Goal: Information Seeking & Learning: Check status

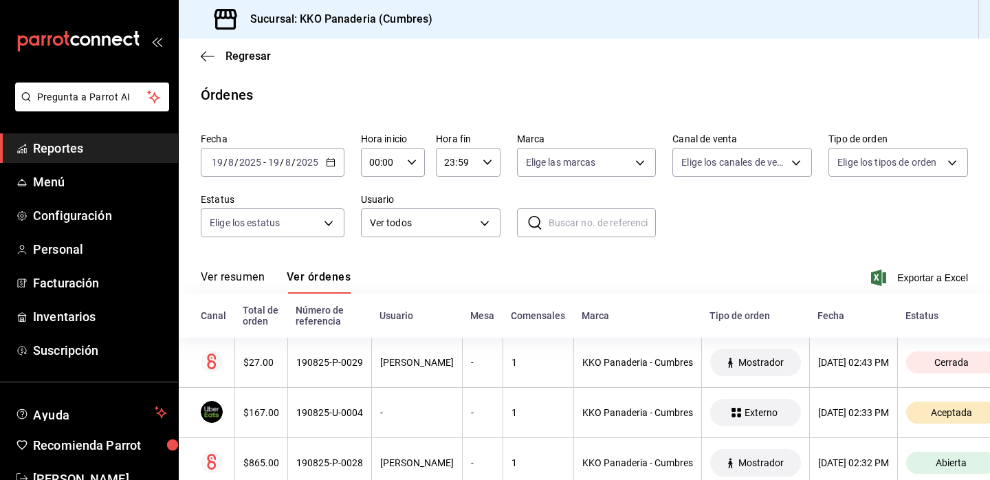
scroll to position [112, 0]
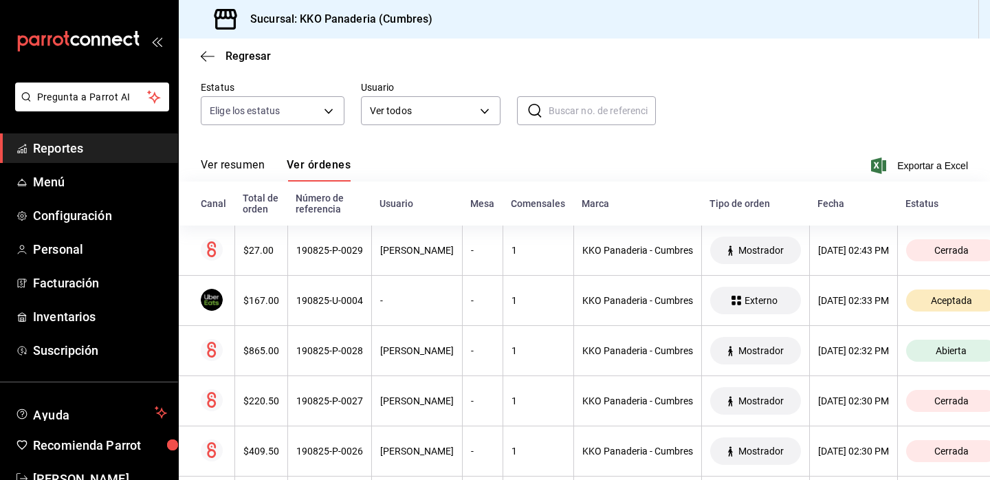
click at [81, 144] on span "Reportes" at bounding box center [100, 148] width 134 height 19
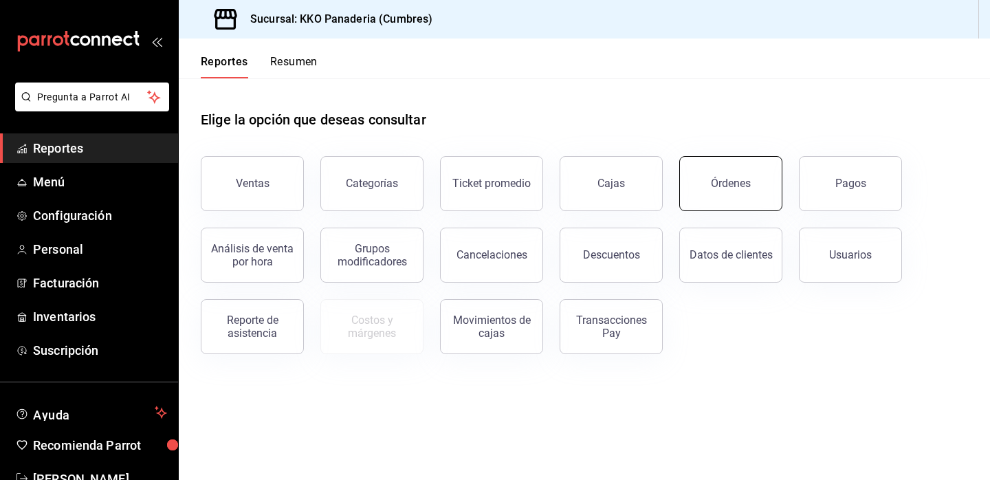
click at [775, 194] on button "Órdenes" at bounding box center [730, 183] width 103 height 55
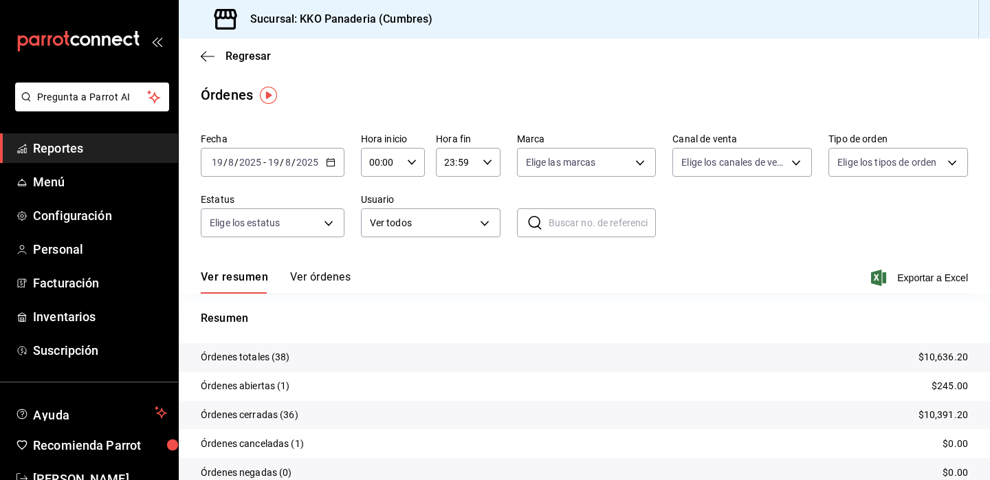
click at [65, 146] on span "Reportes" at bounding box center [100, 148] width 134 height 19
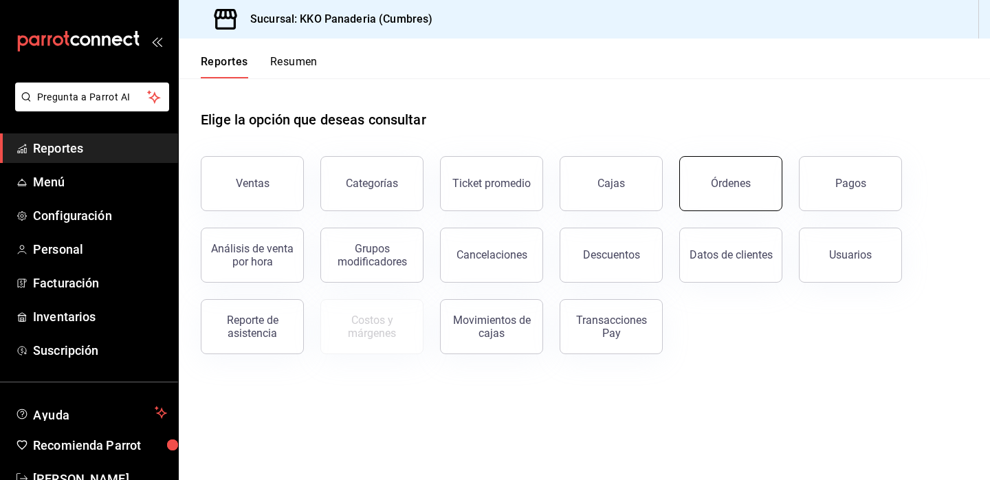
click at [771, 188] on button "Órdenes" at bounding box center [730, 183] width 103 height 55
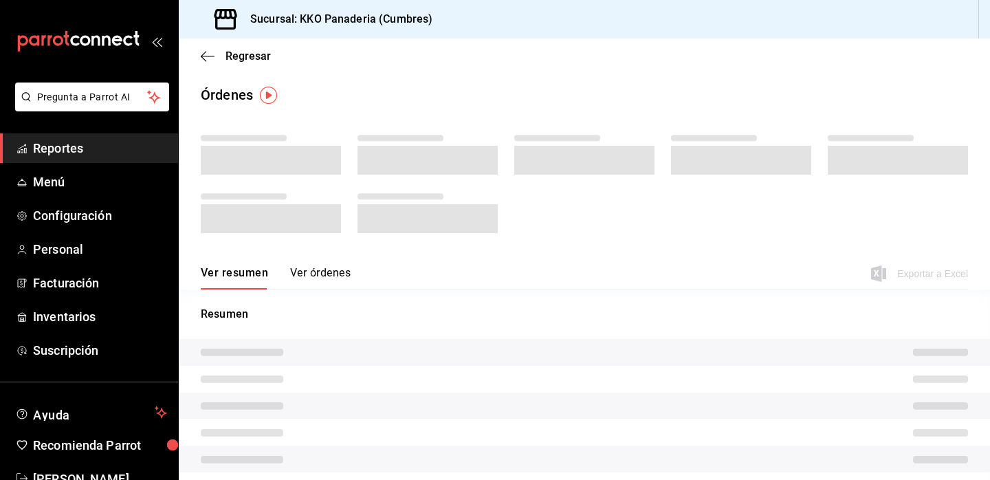
click at [60, 154] on span "Reportes" at bounding box center [100, 148] width 134 height 19
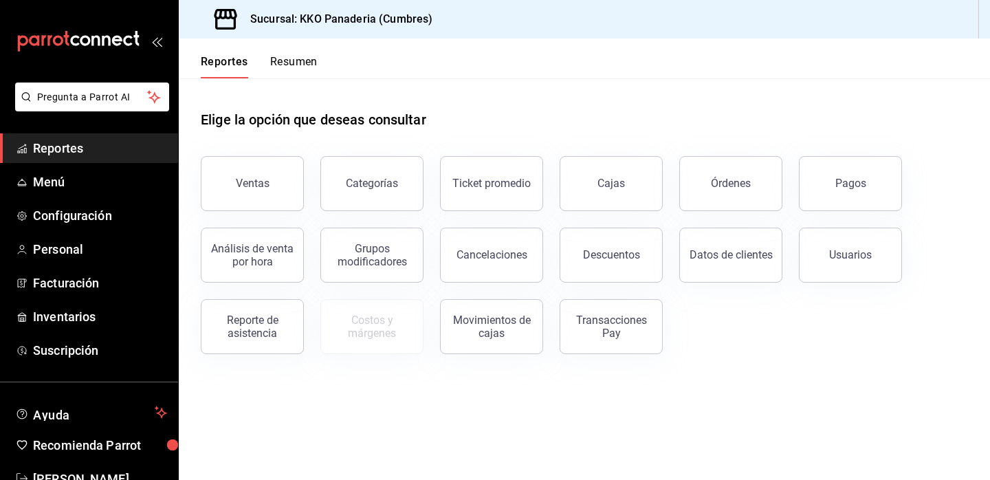
click at [288, 63] on button "Resumen" at bounding box center [293, 66] width 47 height 23
click at [730, 177] on button "Órdenes" at bounding box center [730, 183] width 103 height 55
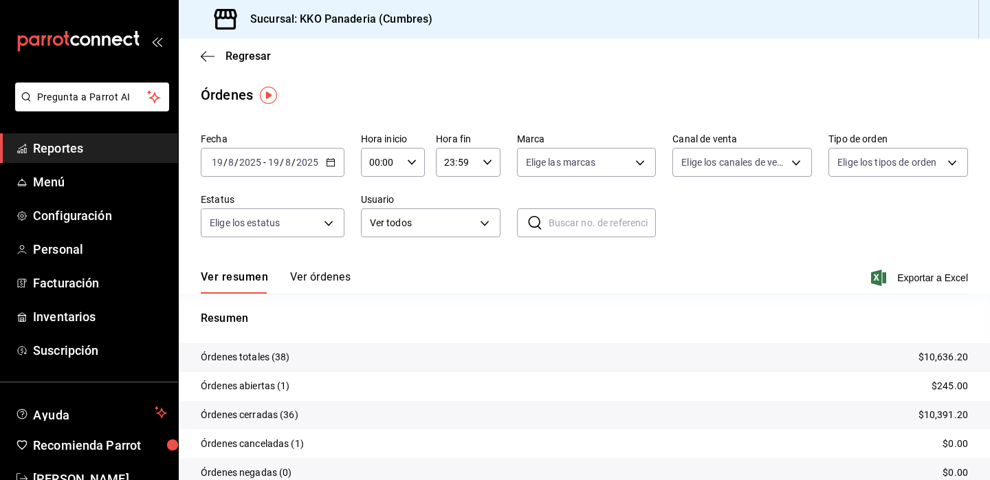
click at [50, 146] on span "Reportes" at bounding box center [100, 148] width 134 height 19
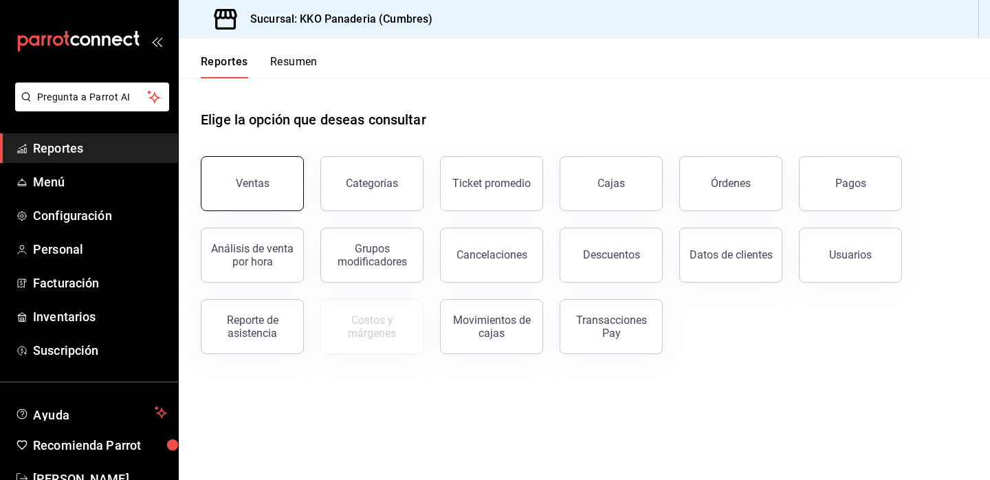
click at [218, 201] on button "Ventas" at bounding box center [252, 183] width 103 height 55
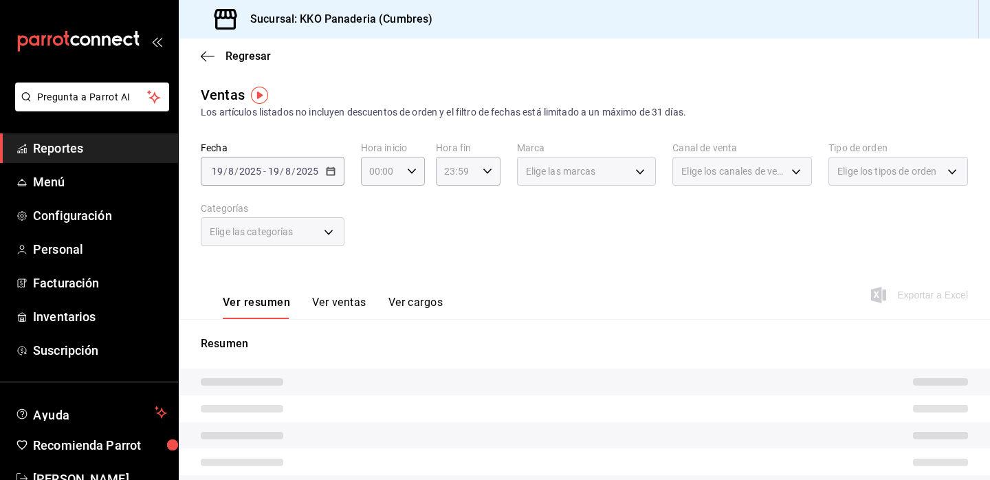
click at [104, 146] on span "Reportes" at bounding box center [100, 148] width 134 height 19
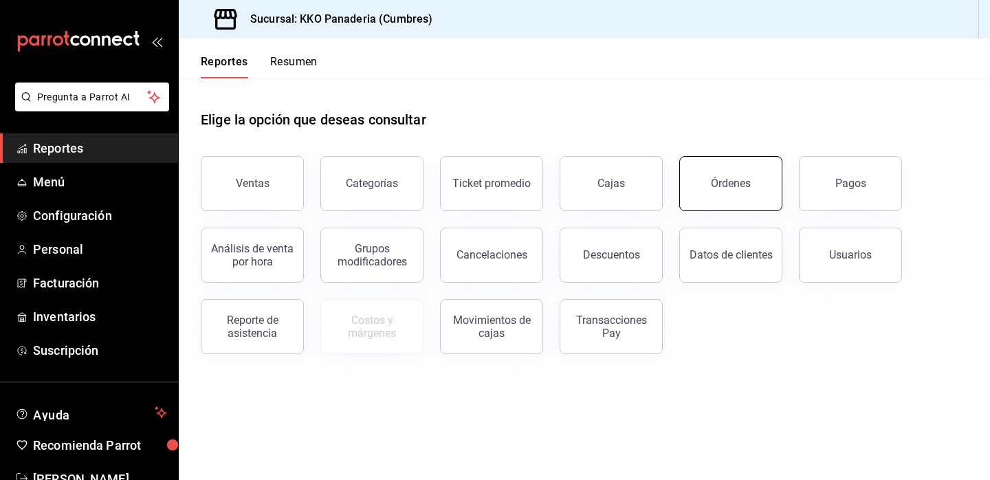
click at [714, 207] on button "Órdenes" at bounding box center [730, 183] width 103 height 55
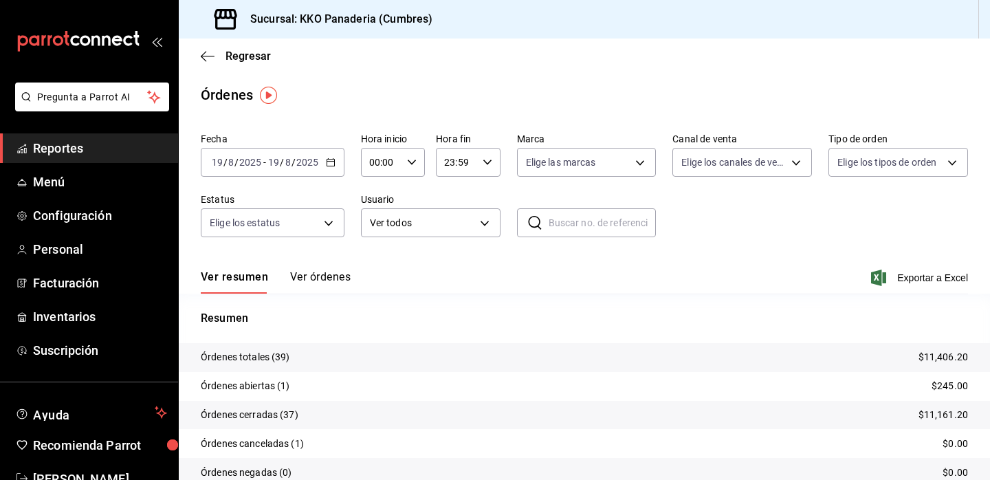
click at [56, 161] on link "Reportes" at bounding box center [89, 148] width 178 height 30
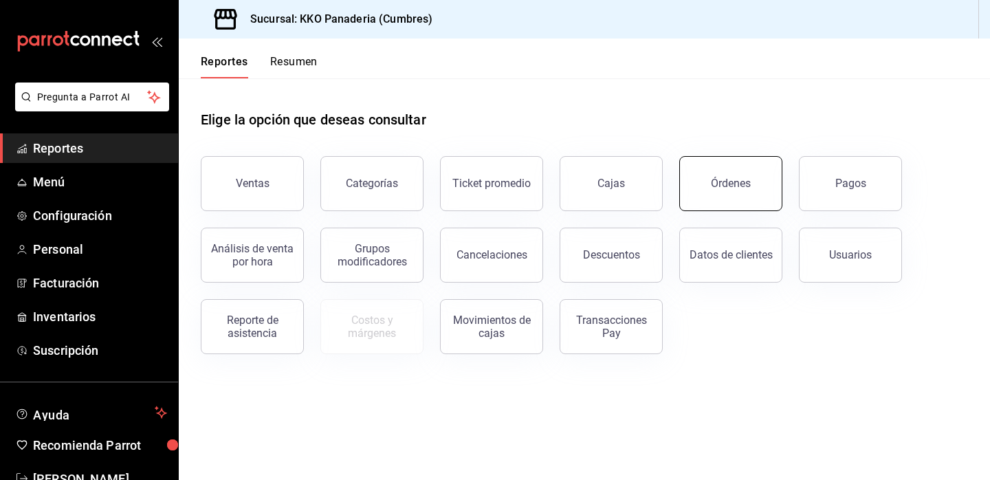
click at [731, 183] on div "Órdenes" at bounding box center [731, 183] width 40 height 13
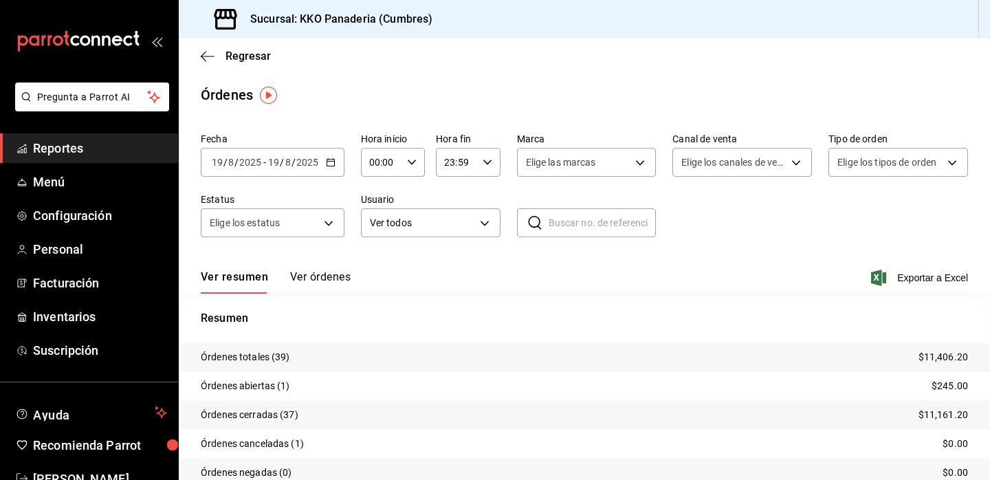
click at [37, 153] on span "Reportes" at bounding box center [100, 148] width 134 height 19
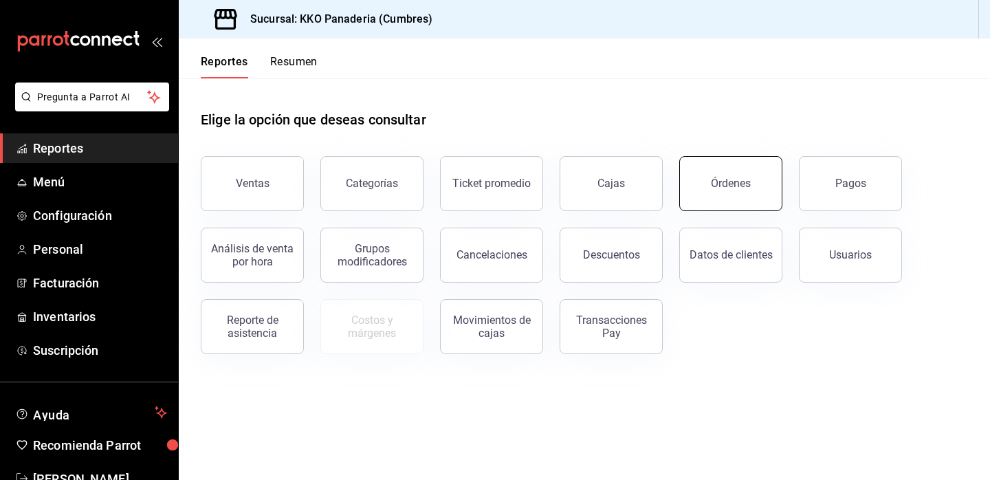
click at [744, 181] on div "Órdenes" at bounding box center [731, 183] width 40 height 13
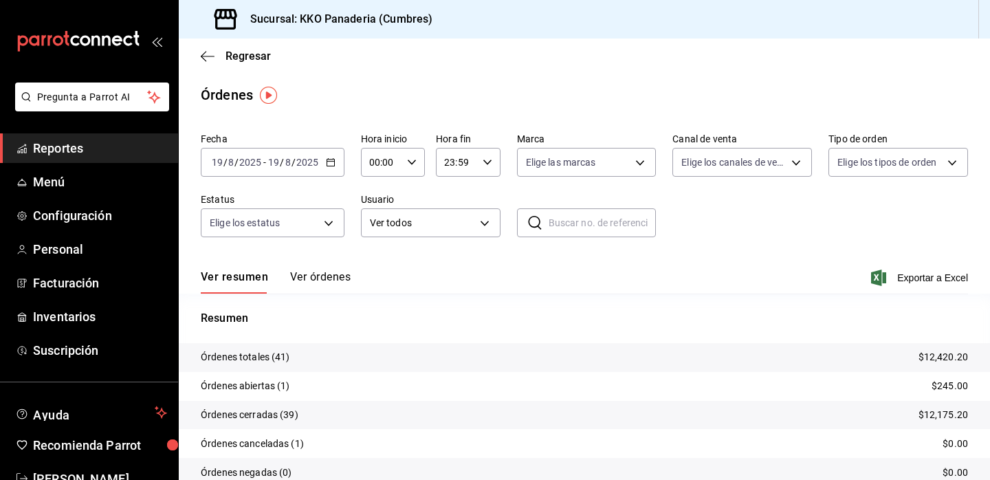
click at [67, 147] on span "Reportes" at bounding box center [100, 148] width 134 height 19
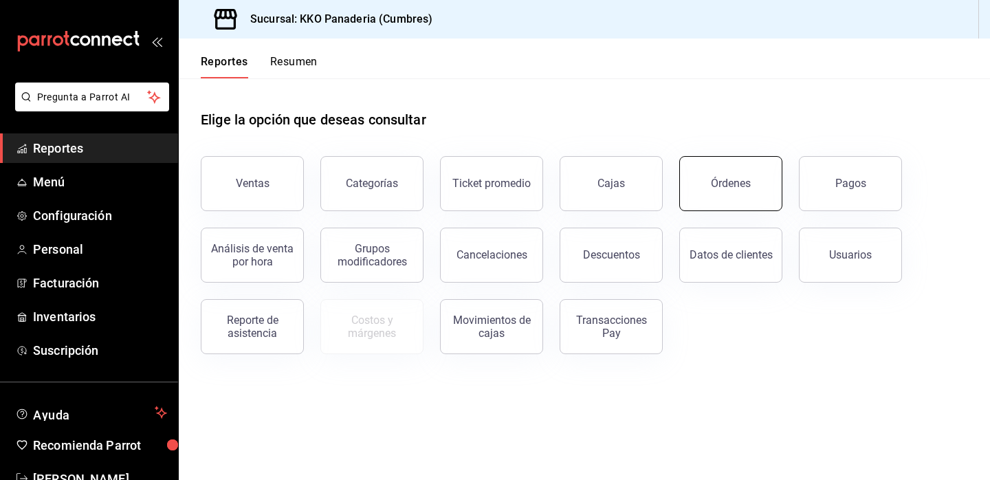
click at [696, 179] on button "Órdenes" at bounding box center [730, 183] width 103 height 55
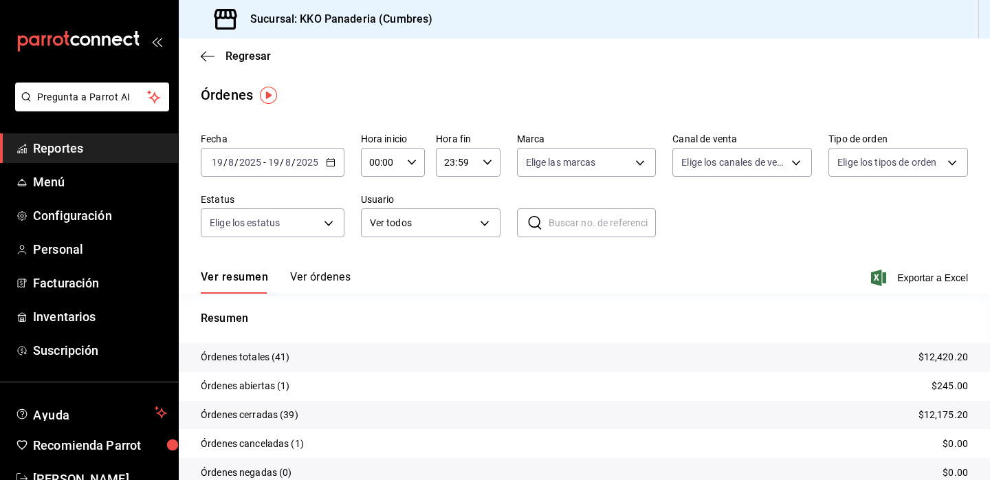
click at [74, 145] on span "Reportes" at bounding box center [100, 148] width 134 height 19
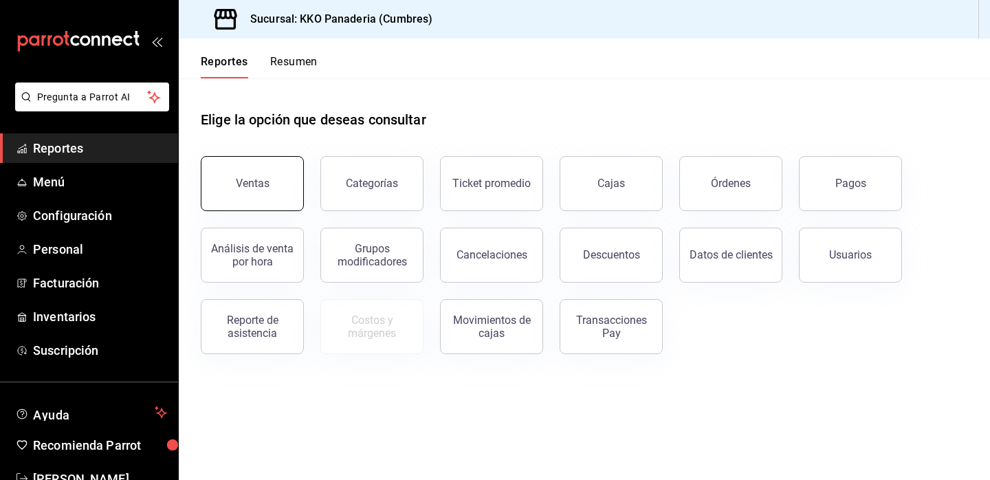
click at [250, 197] on button "Ventas" at bounding box center [252, 183] width 103 height 55
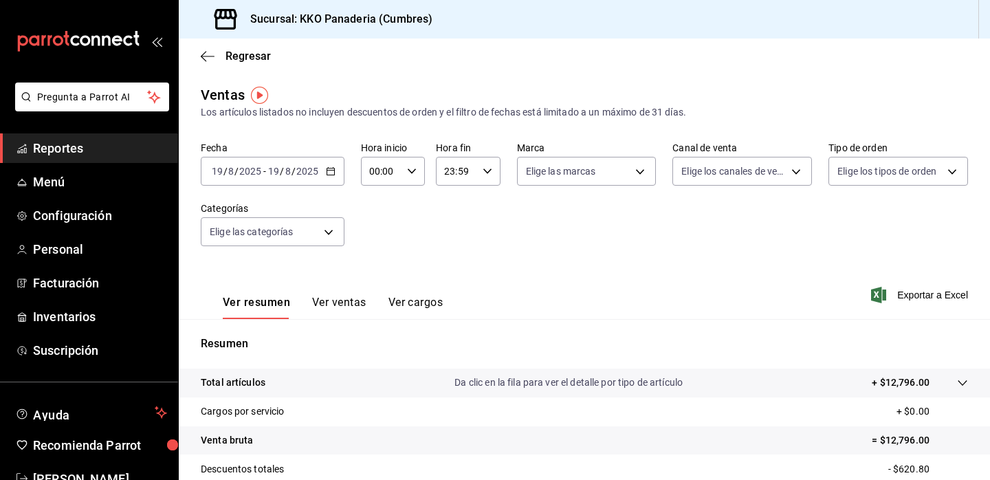
click at [74, 151] on span "Reportes" at bounding box center [100, 148] width 134 height 19
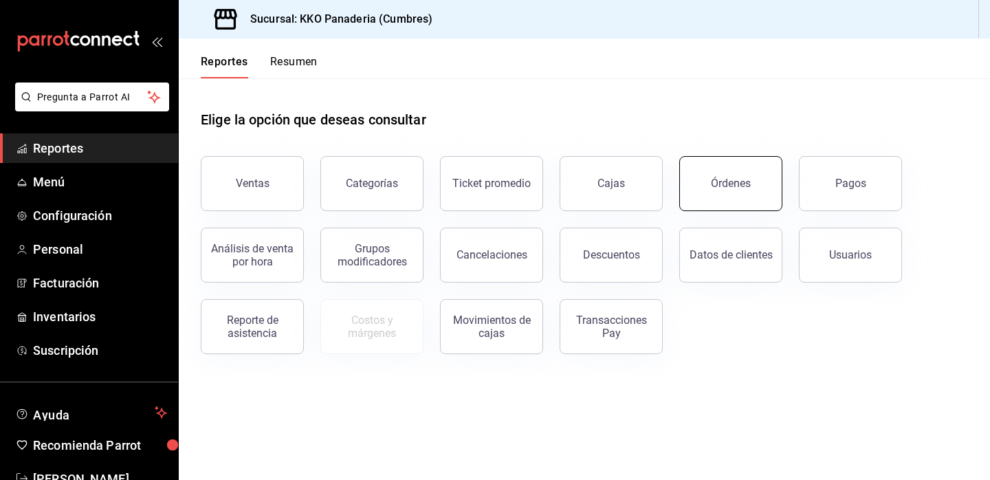
click at [707, 188] on button "Órdenes" at bounding box center [730, 183] width 103 height 55
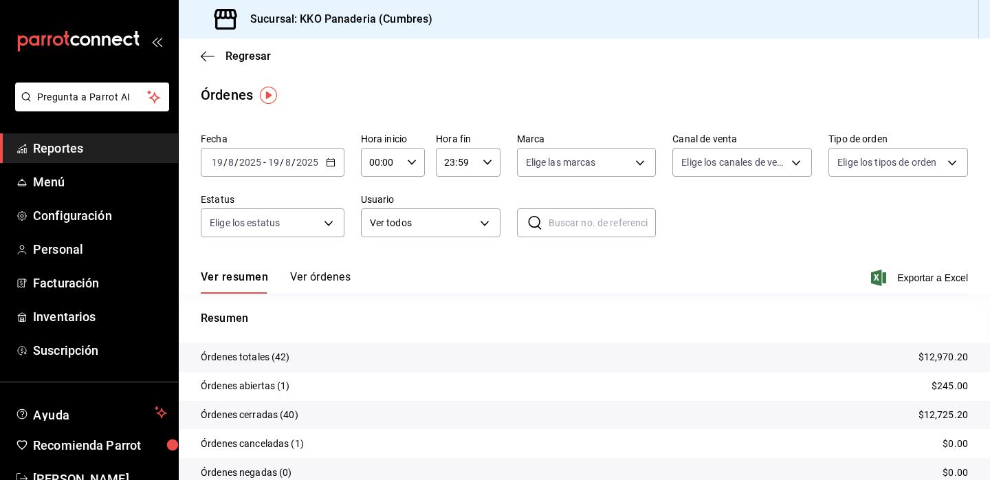
click at [75, 152] on span "Reportes" at bounding box center [100, 148] width 134 height 19
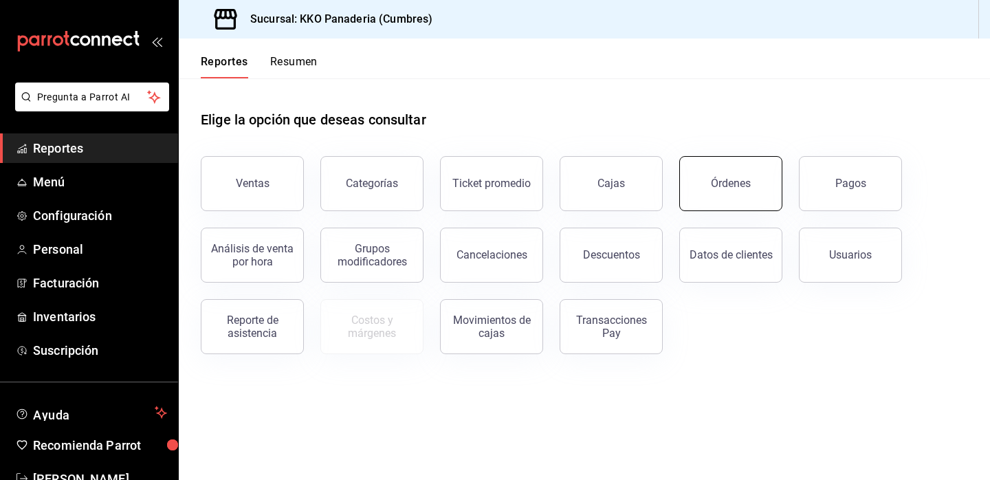
click at [733, 180] on div "Órdenes" at bounding box center [731, 183] width 40 height 13
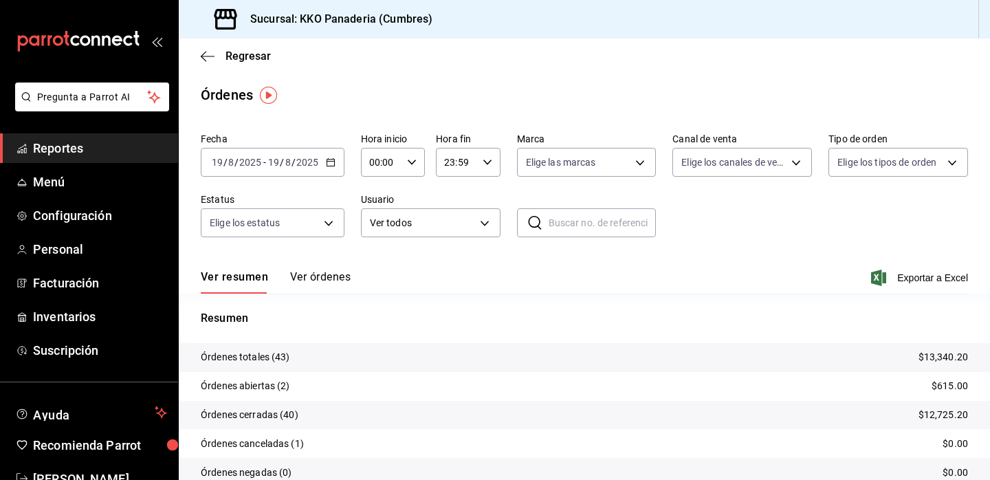
click at [70, 150] on span "Reportes" at bounding box center [100, 148] width 134 height 19
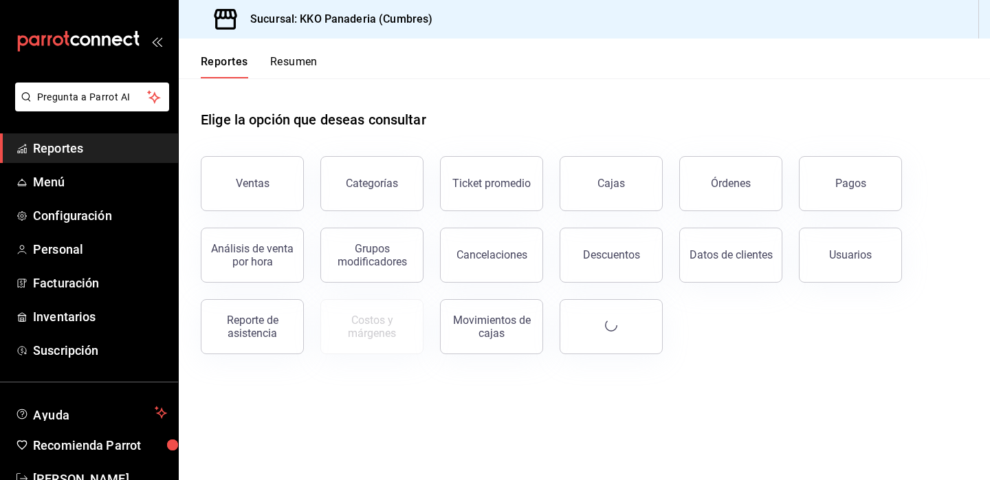
click at [303, 60] on button "Resumen" at bounding box center [293, 66] width 47 height 23
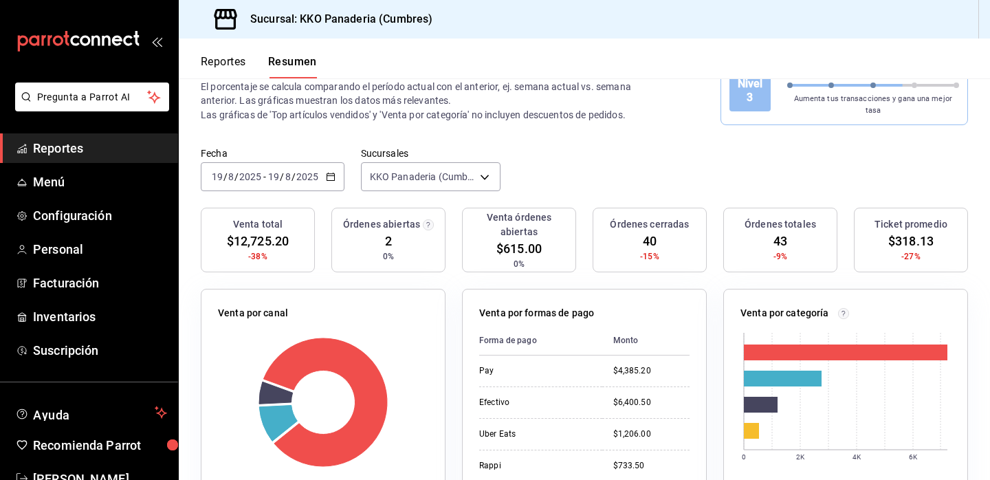
scroll to position [12, 0]
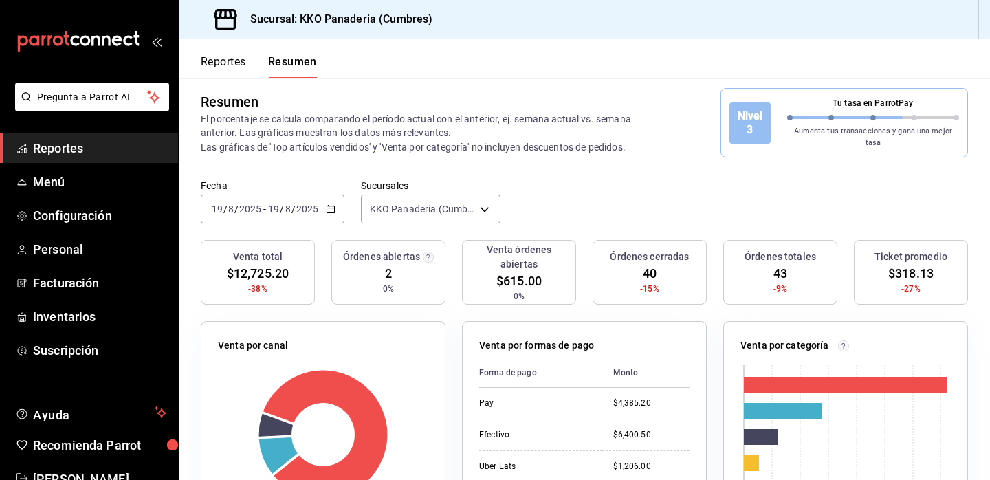
click at [67, 155] on span "Reportes" at bounding box center [100, 148] width 134 height 19
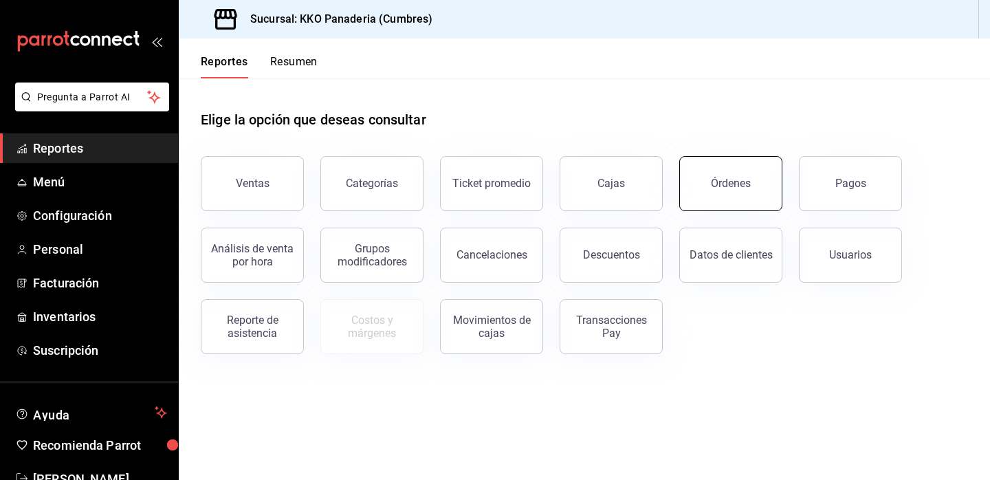
click at [714, 163] on button "Órdenes" at bounding box center [730, 183] width 103 height 55
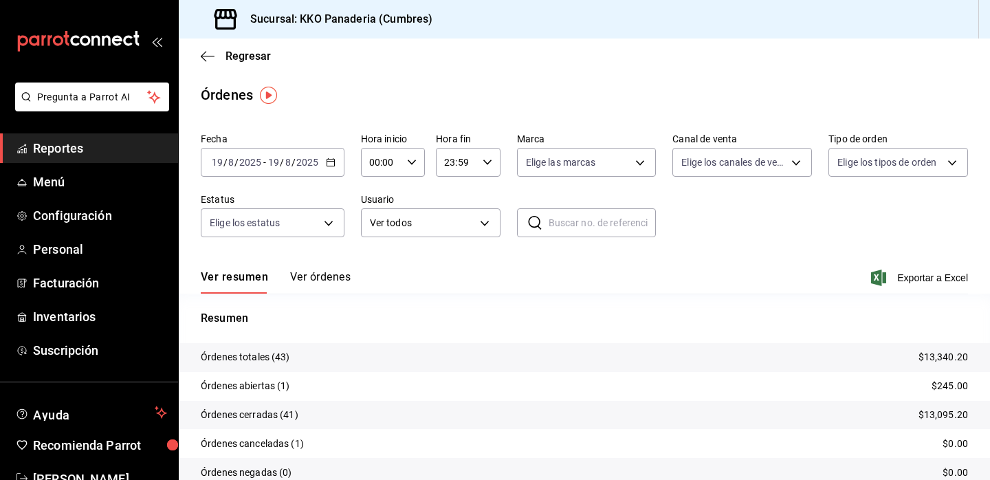
click at [58, 148] on span "Reportes" at bounding box center [100, 148] width 134 height 19
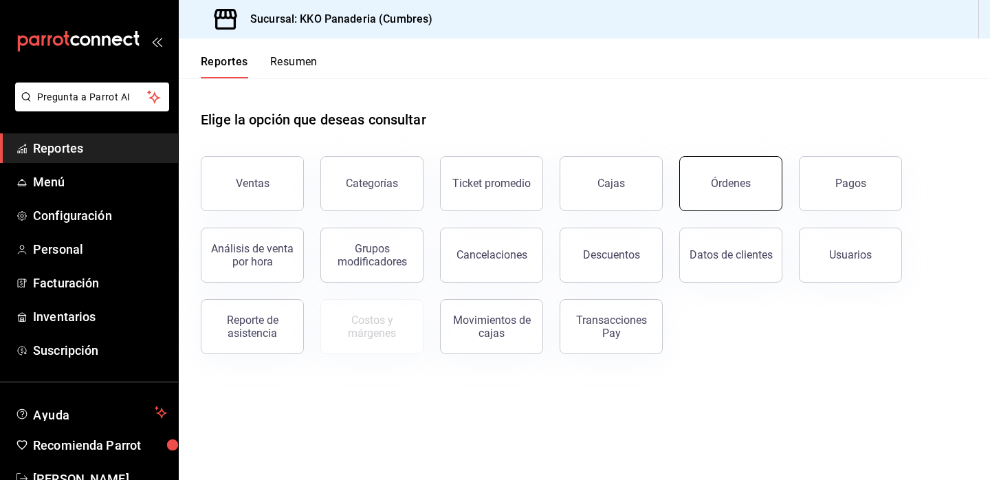
click at [722, 169] on button "Órdenes" at bounding box center [730, 183] width 103 height 55
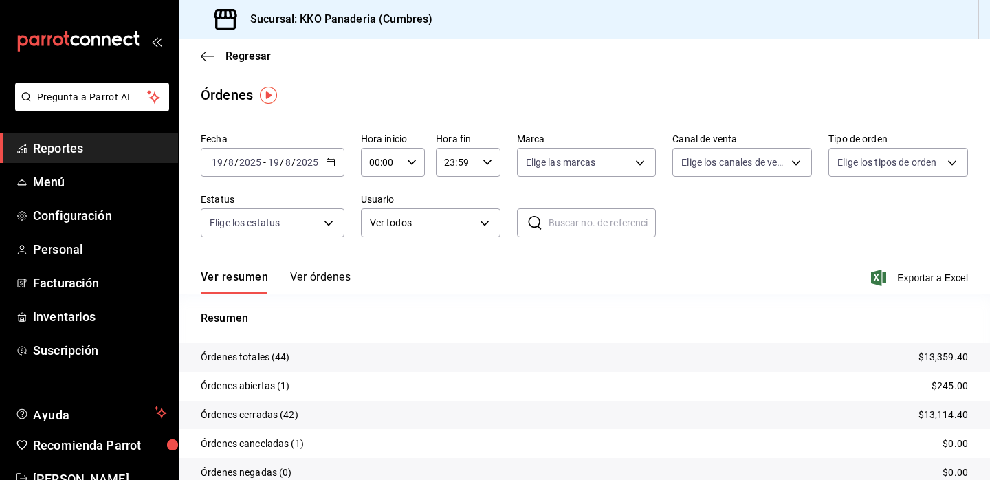
click at [93, 152] on span "Reportes" at bounding box center [100, 148] width 134 height 19
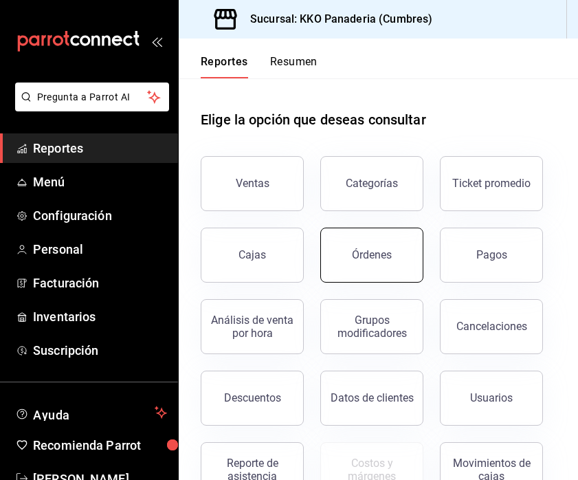
click at [376, 261] on button "Órdenes" at bounding box center [371, 255] width 103 height 55
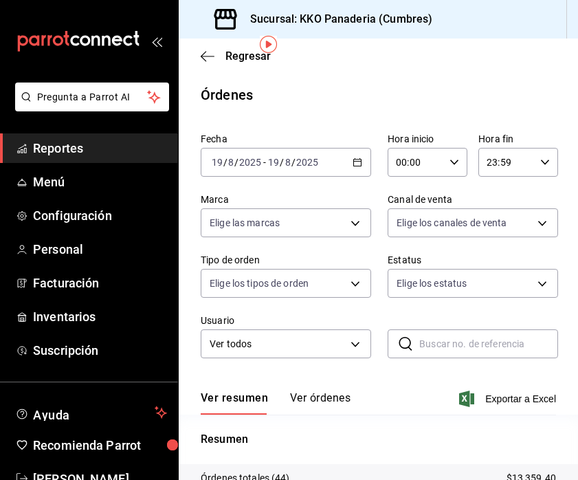
scroll to position [195, 0]
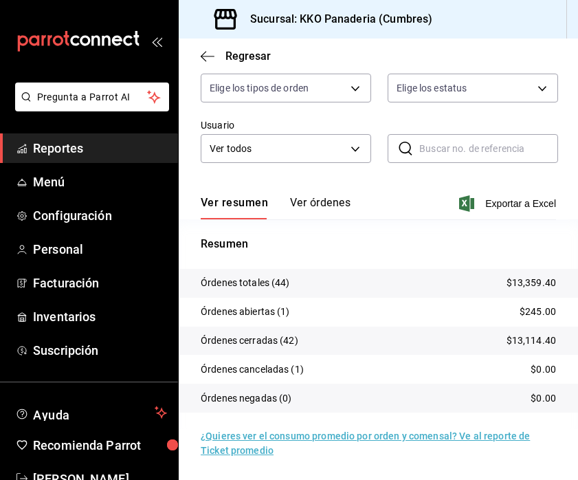
click at [74, 142] on span "Reportes" at bounding box center [100, 148] width 134 height 19
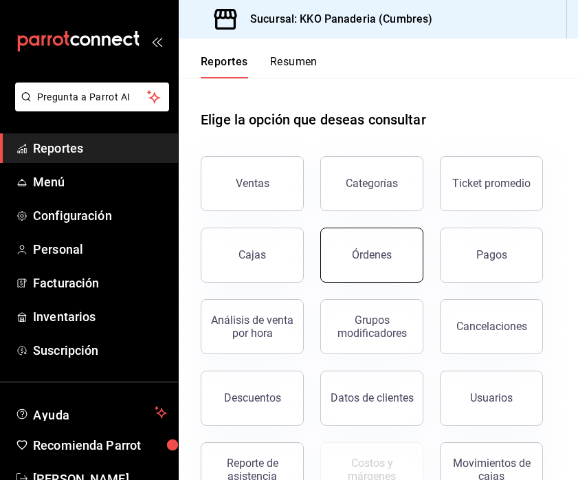
click at [389, 258] on div "Órdenes" at bounding box center [372, 254] width 40 height 13
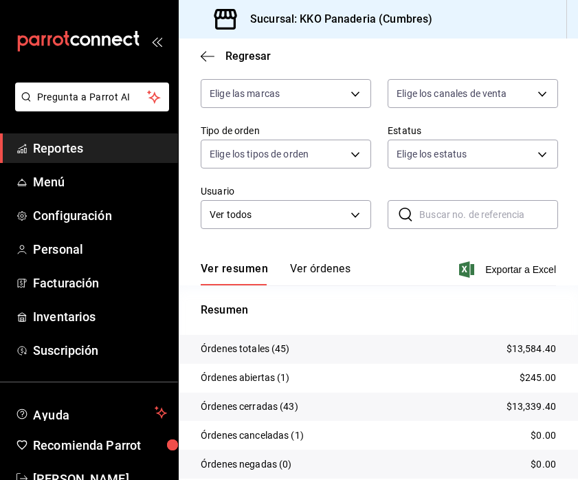
scroll to position [131, 0]
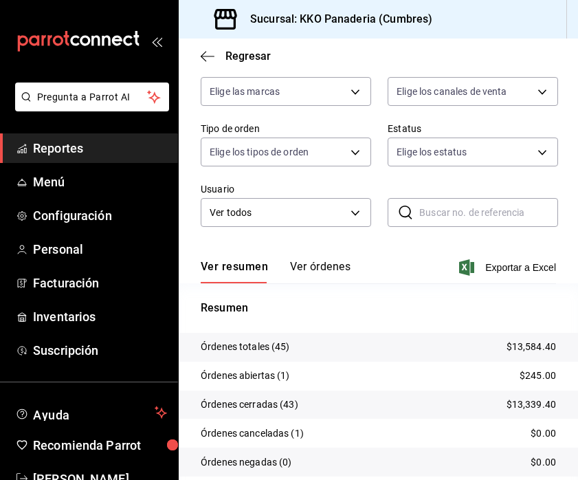
click at [324, 275] on button "Ver órdenes" at bounding box center [320, 271] width 60 height 23
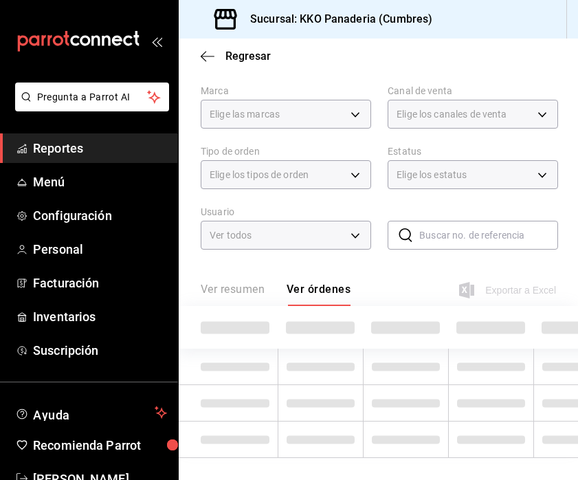
scroll to position [131, 0]
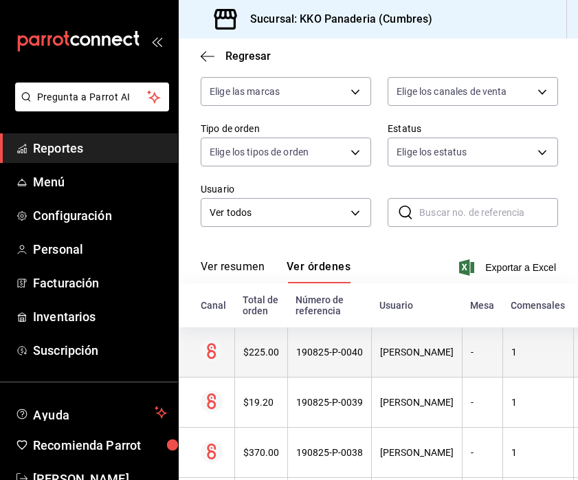
click at [268, 346] on div "$225.00" at bounding box center [261, 351] width 36 height 11
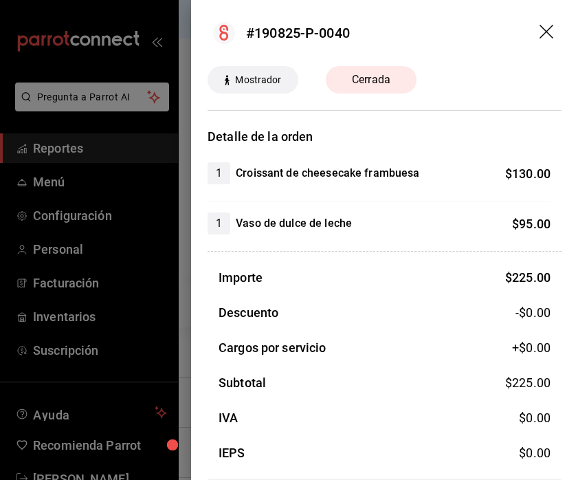
click at [180, 238] on div at bounding box center [289, 240] width 578 height 480
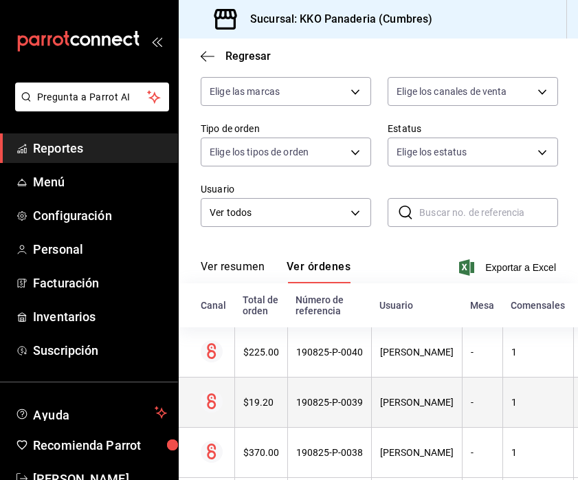
click at [271, 410] on th "$19.20" at bounding box center [260, 402] width 53 height 50
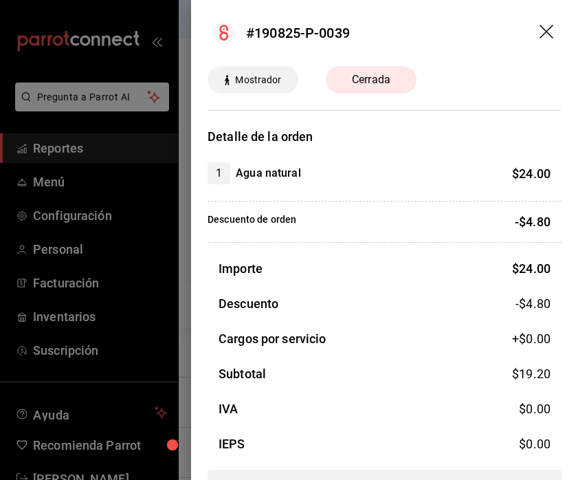
click at [177, 268] on div at bounding box center [289, 240] width 578 height 480
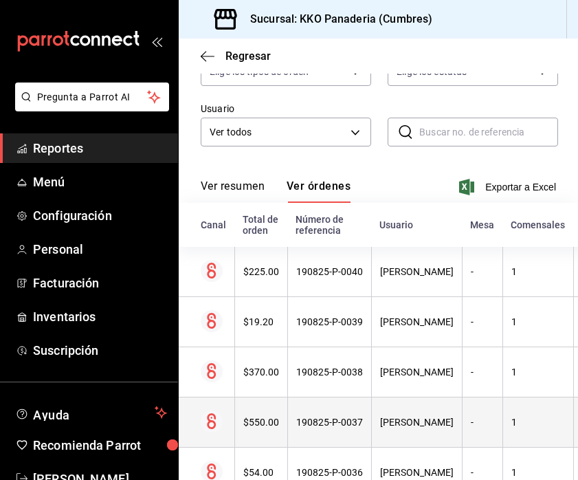
scroll to position [223, 0]
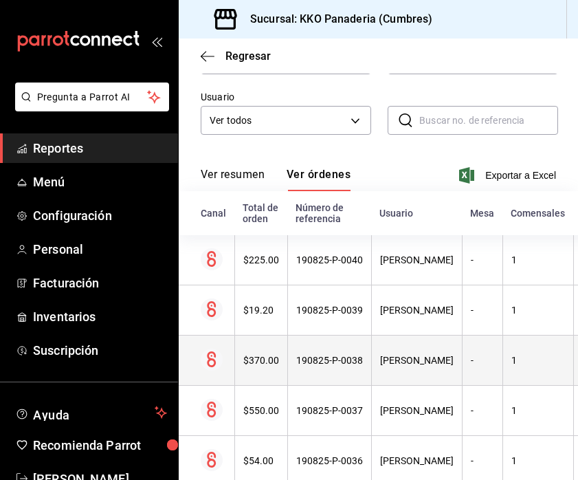
click at [258, 367] on th "$370.00" at bounding box center [260, 360] width 53 height 50
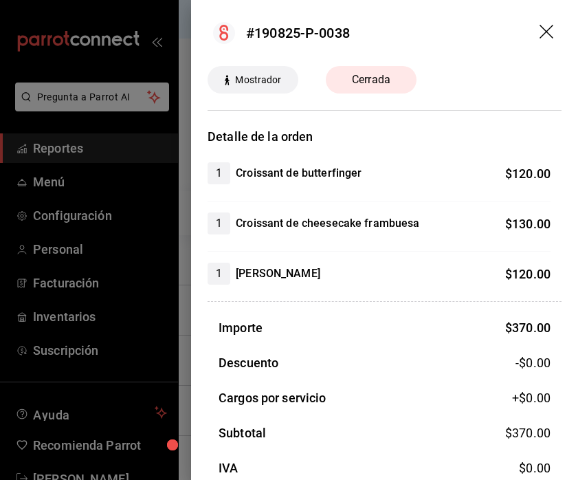
click at [186, 302] on div at bounding box center [289, 240] width 578 height 480
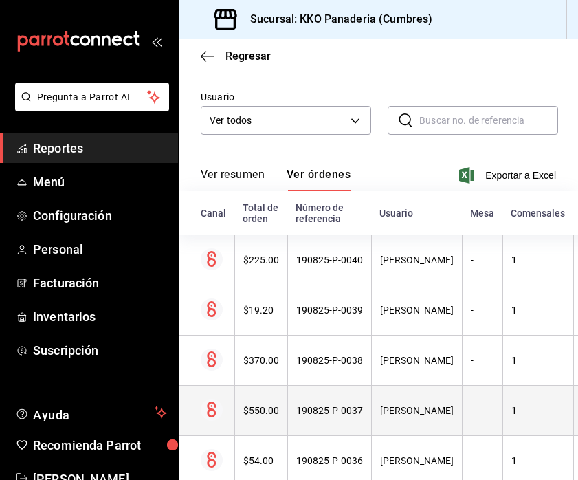
click at [250, 417] on th "$550.00" at bounding box center [260, 411] width 53 height 50
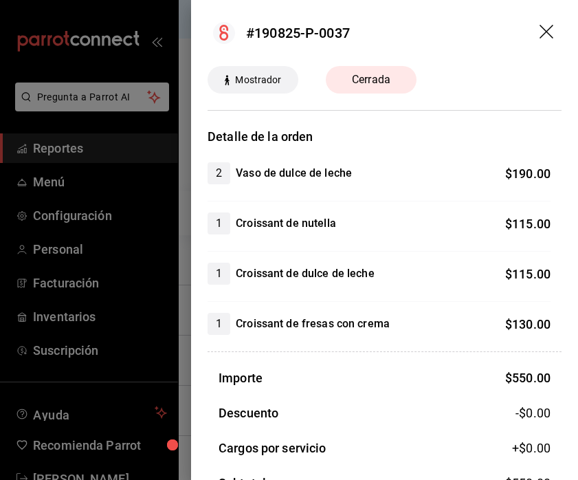
click at [182, 358] on div at bounding box center [289, 240] width 578 height 480
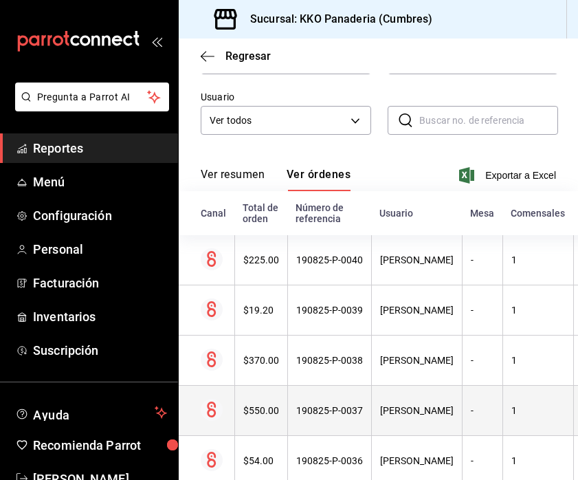
click at [260, 414] on div "$550.00" at bounding box center [261, 410] width 36 height 11
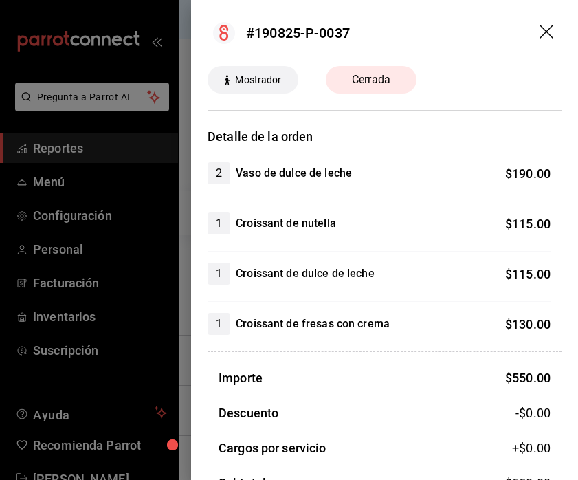
click at [186, 331] on div at bounding box center [289, 240] width 578 height 480
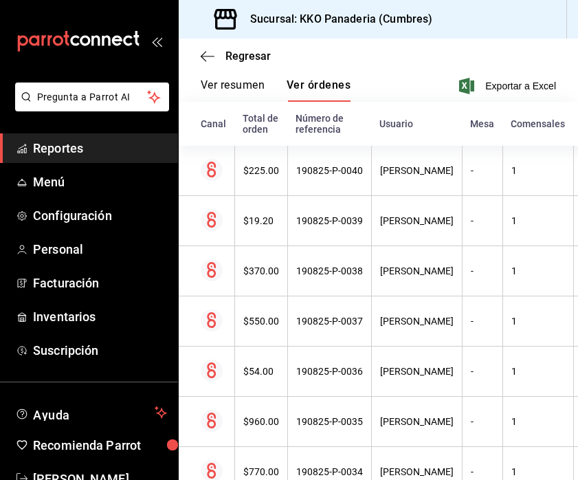
scroll to position [316, 0]
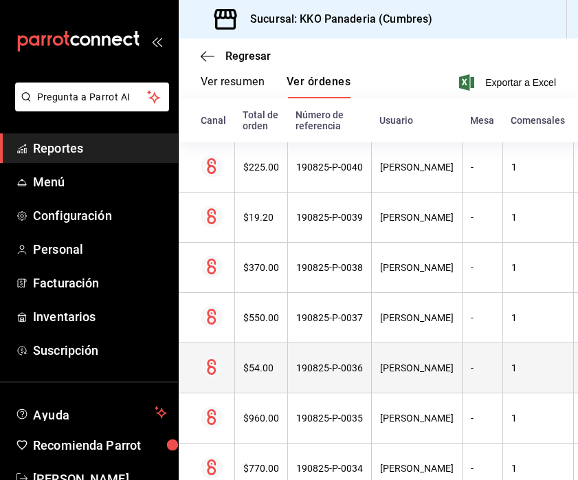
click at [255, 365] on div "$54.00" at bounding box center [261, 367] width 36 height 11
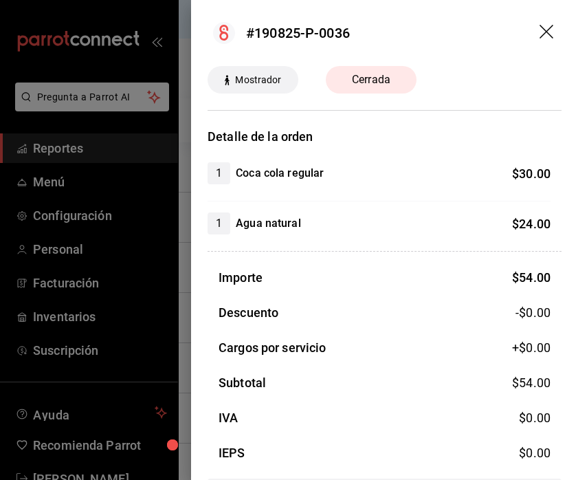
click at [175, 240] on div at bounding box center [289, 240] width 578 height 480
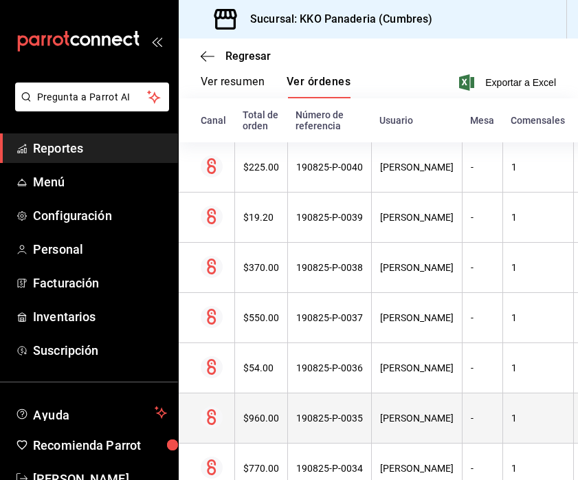
click at [265, 421] on div "$960.00" at bounding box center [261, 417] width 36 height 11
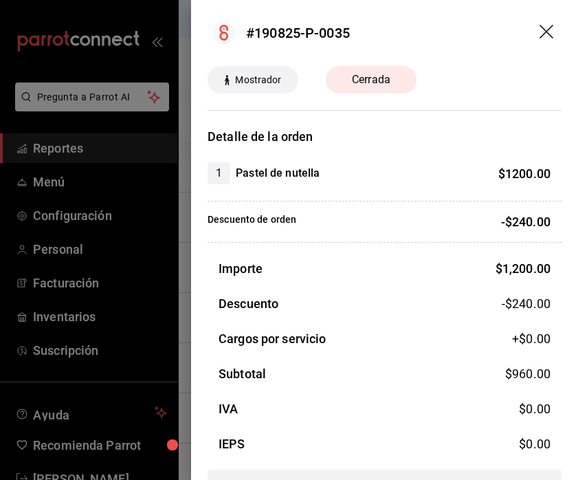
click at [180, 262] on div at bounding box center [289, 240] width 578 height 480
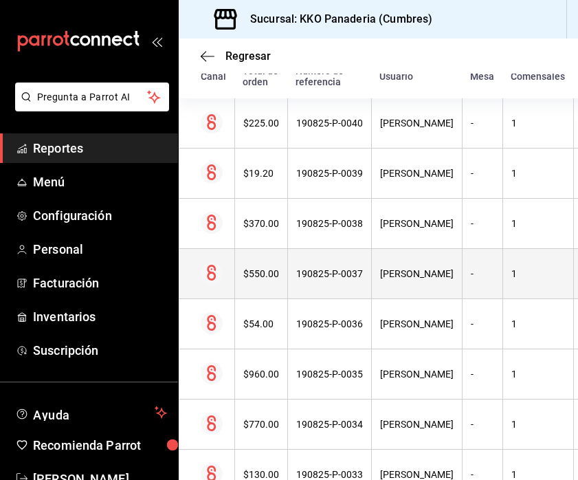
scroll to position [373, 0]
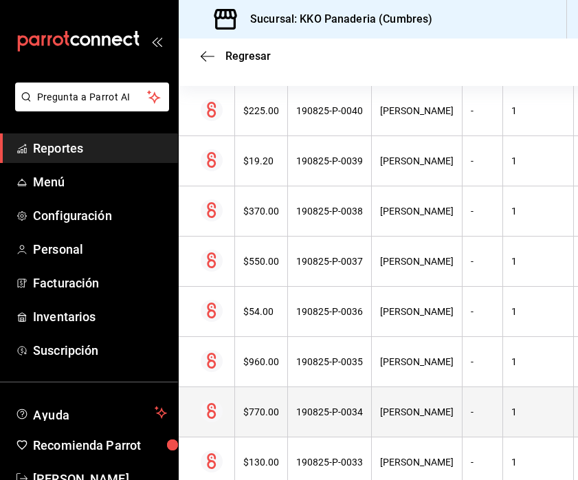
click at [253, 399] on th "$770.00" at bounding box center [260, 412] width 53 height 50
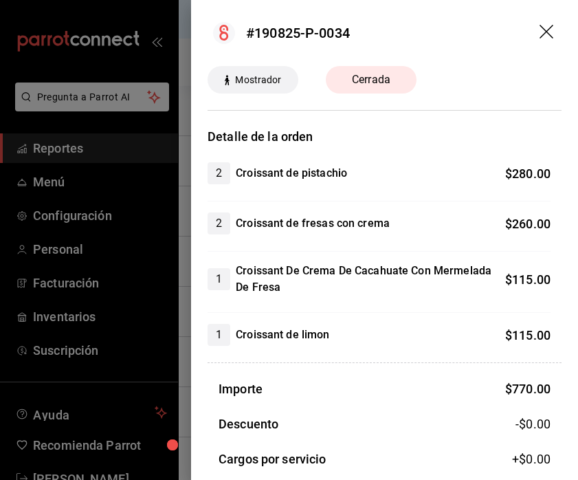
click at [184, 298] on div at bounding box center [289, 240] width 578 height 480
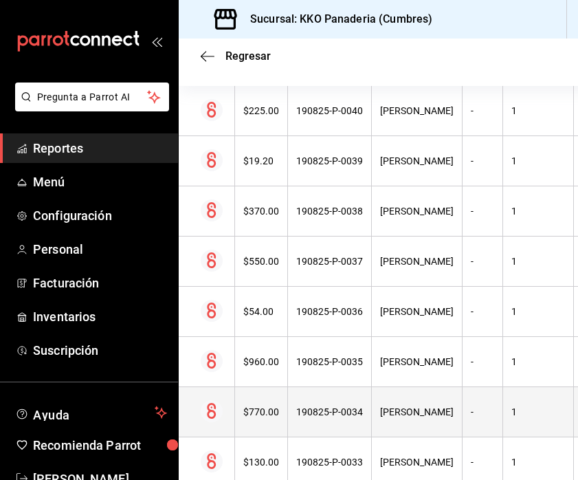
click at [272, 416] on div "$770.00" at bounding box center [261, 411] width 36 height 11
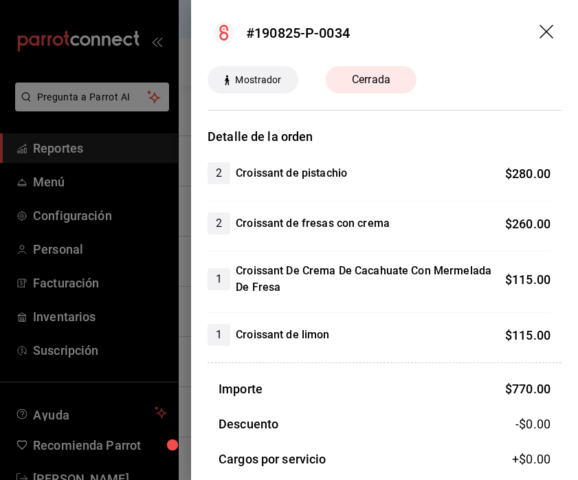
click at [181, 316] on div at bounding box center [289, 240] width 578 height 480
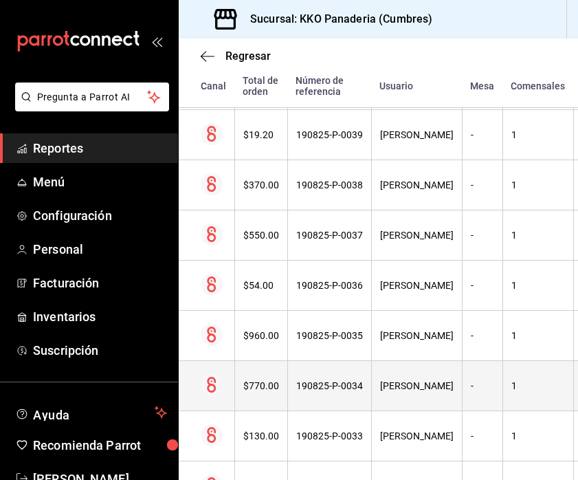
scroll to position [432, 0]
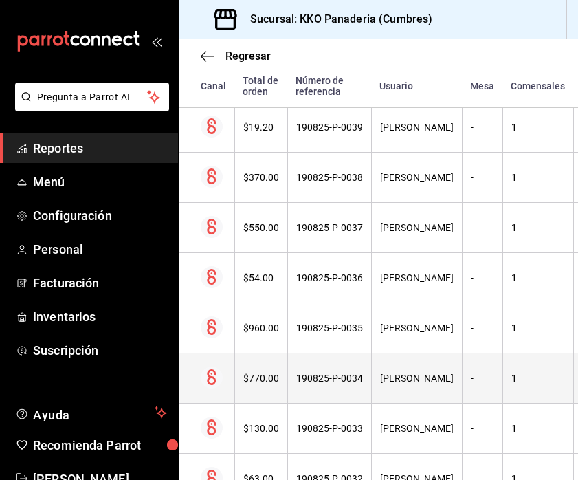
click at [272, 375] on div "$770.00" at bounding box center [261, 378] width 36 height 11
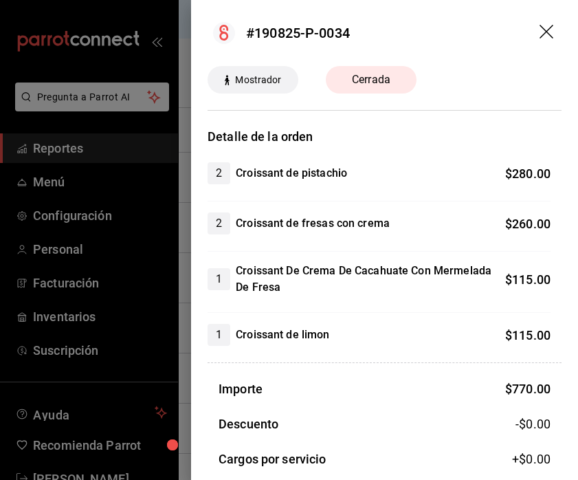
click at [185, 375] on div at bounding box center [289, 240] width 578 height 480
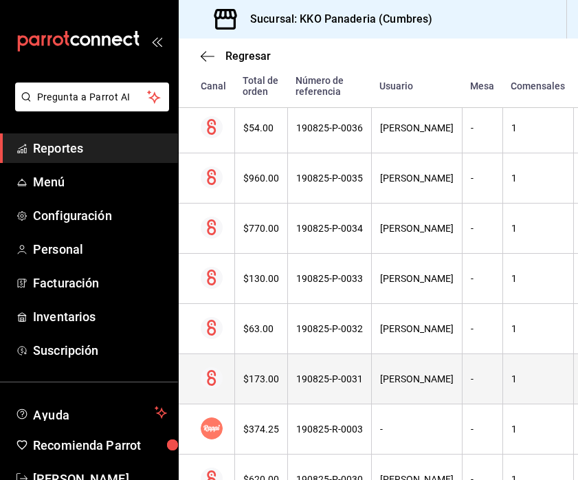
scroll to position [590, 0]
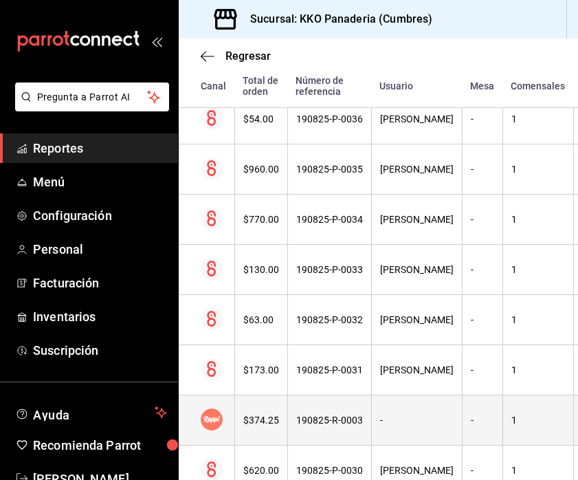
click at [265, 419] on div "$374.25" at bounding box center [261, 420] width 36 height 11
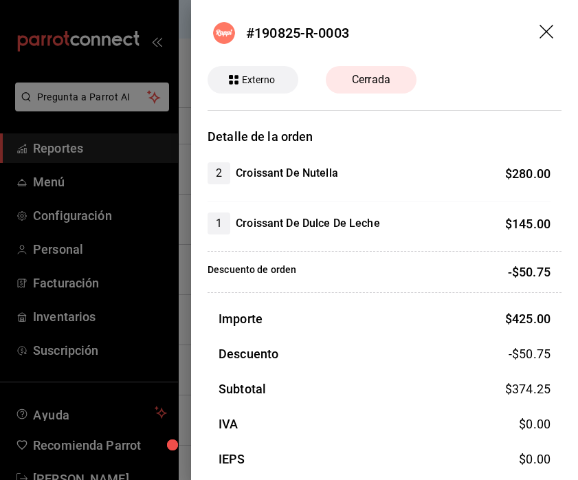
click at [181, 292] on div at bounding box center [289, 240] width 578 height 480
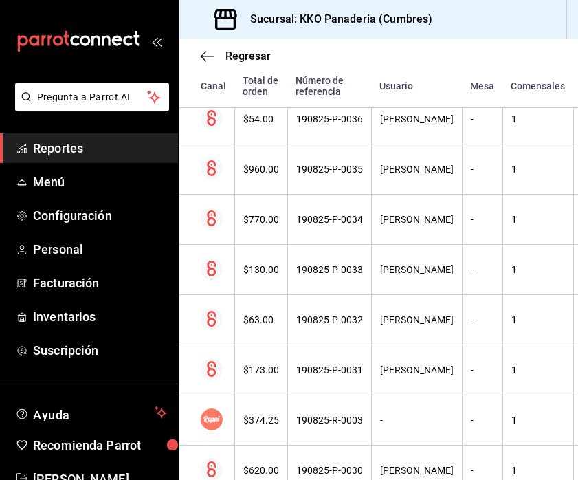
scroll to position [694, 0]
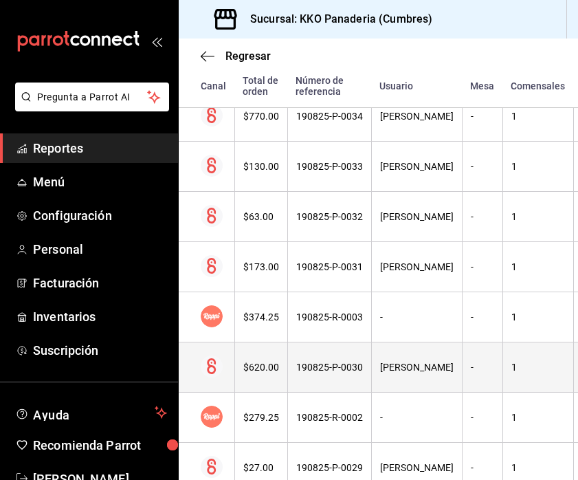
click at [253, 365] on div "$620.00" at bounding box center [261, 367] width 36 height 11
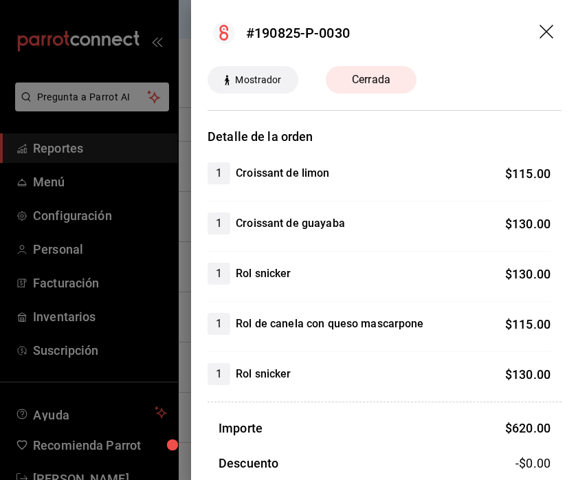
click at [184, 366] on div at bounding box center [289, 240] width 578 height 480
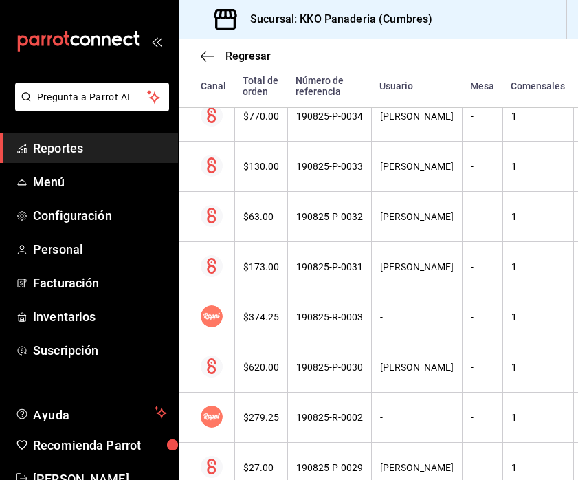
click at [85, 151] on span "Reportes" at bounding box center [100, 148] width 134 height 19
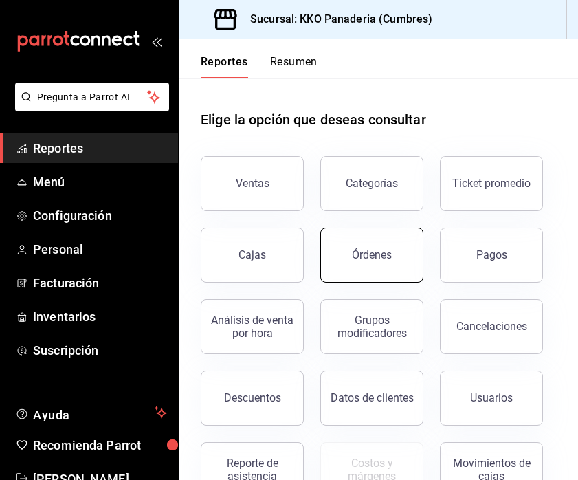
click at [363, 247] on button "Órdenes" at bounding box center [371, 255] width 103 height 55
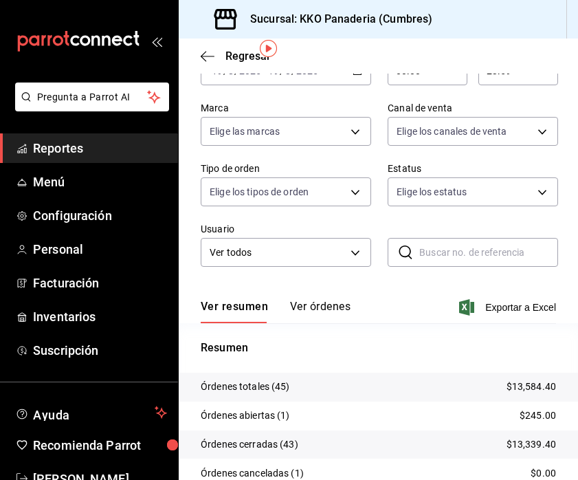
scroll to position [93, 0]
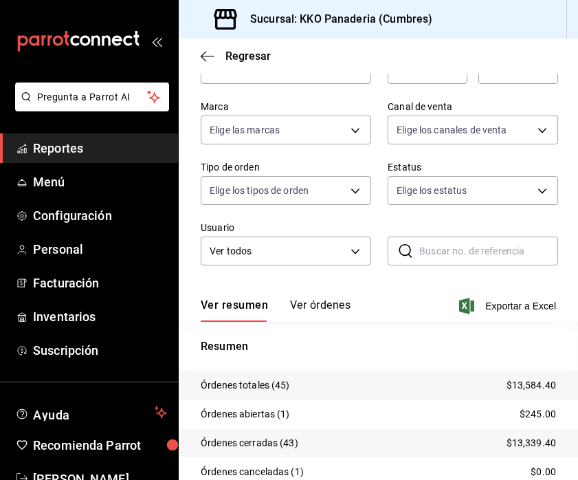
click at [93, 140] on span "Reportes" at bounding box center [100, 148] width 134 height 19
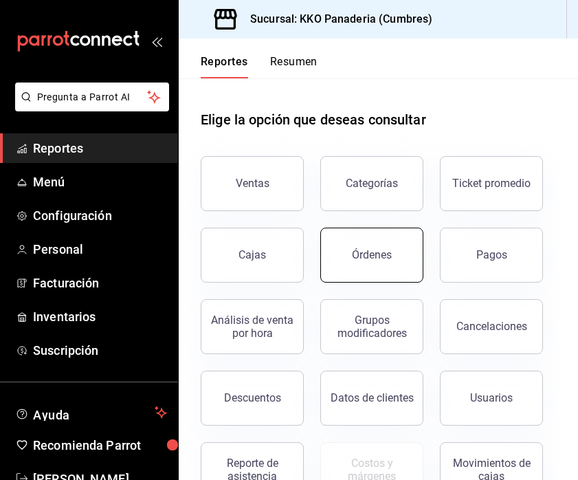
click at [371, 252] on div "Órdenes" at bounding box center [372, 254] width 40 height 13
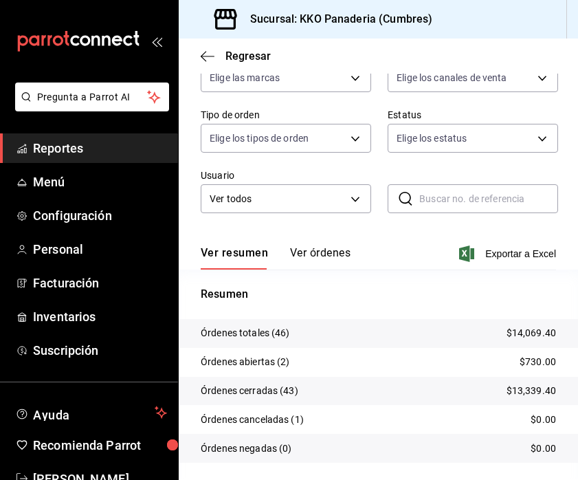
scroll to position [163, 0]
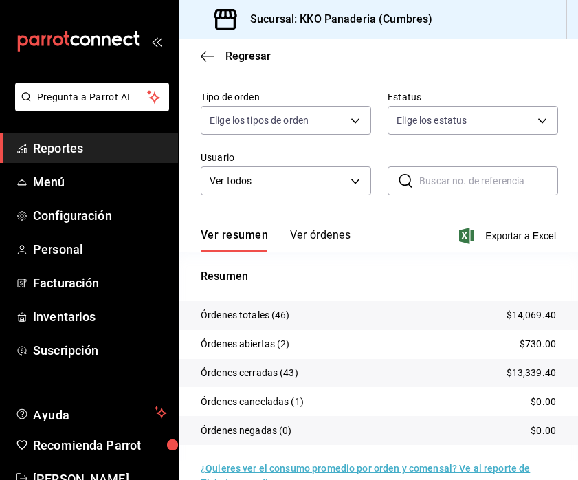
click at [332, 236] on button "Ver órdenes" at bounding box center [320, 239] width 60 height 23
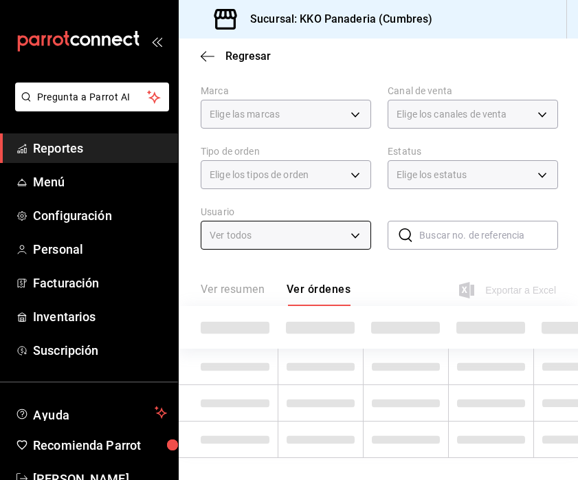
scroll to position [163, 0]
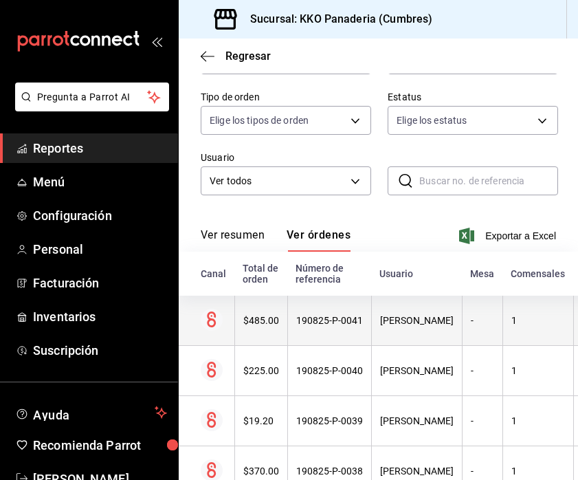
click at [254, 316] on div "$485.00" at bounding box center [261, 320] width 36 height 11
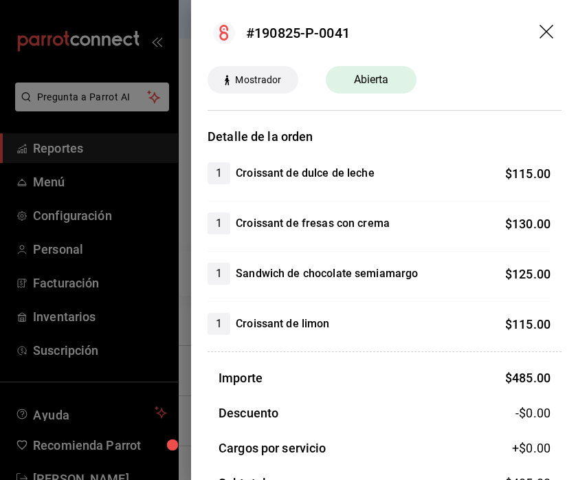
click at [177, 296] on div at bounding box center [289, 240] width 578 height 480
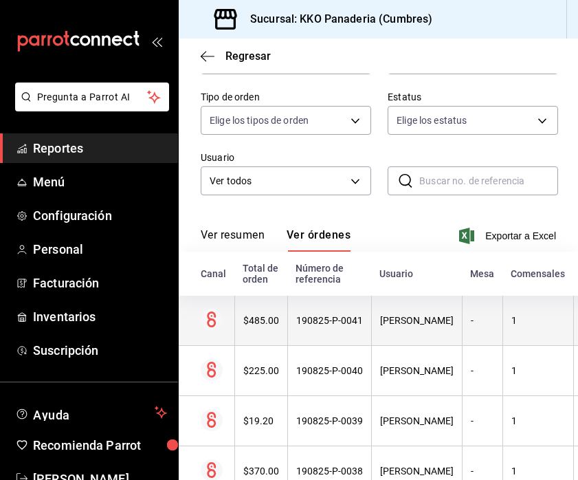
click at [251, 316] on div "$485.00" at bounding box center [261, 320] width 36 height 11
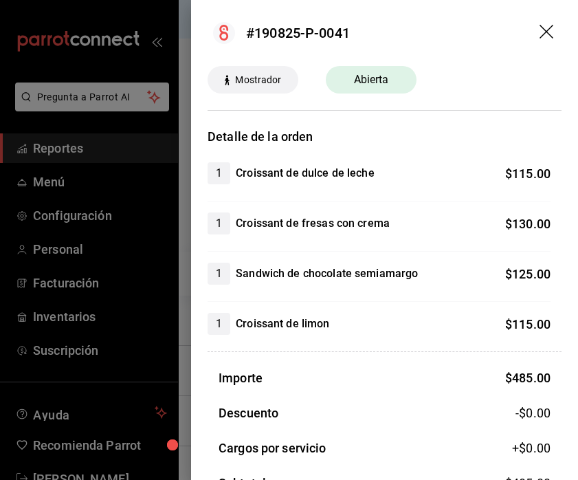
click at [177, 186] on div at bounding box center [289, 240] width 578 height 480
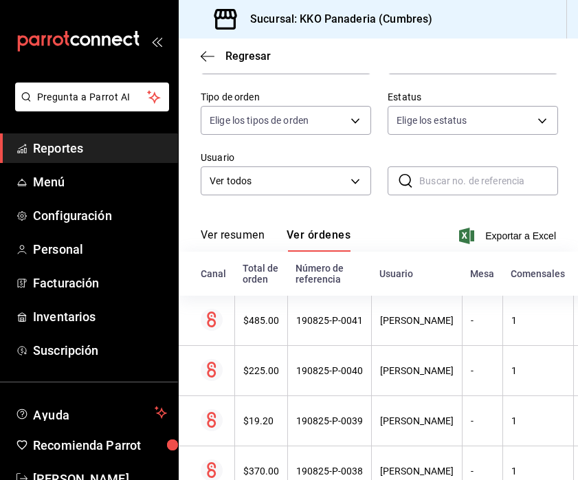
click at [54, 144] on span "Reportes" at bounding box center [100, 148] width 134 height 19
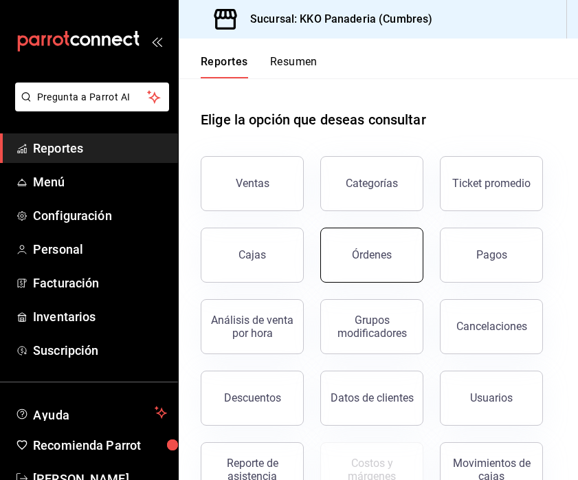
click at [355, 261] on button "Órdenes" at bounding box center [371, 255] width 103 height 55
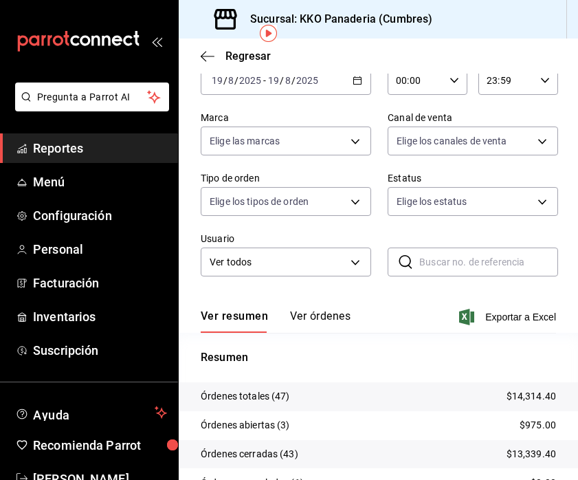
scroll to position [128, 0]
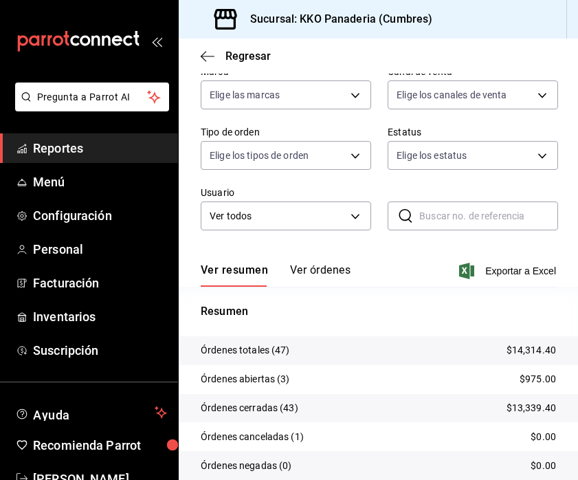
click at [306, 272] on button "Ver órdenes" at bounding box center [320, 274] width 60 height 23
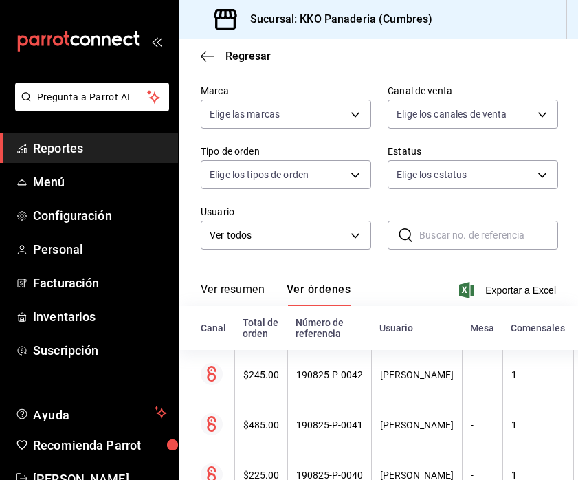
scroll to position [128, 0]
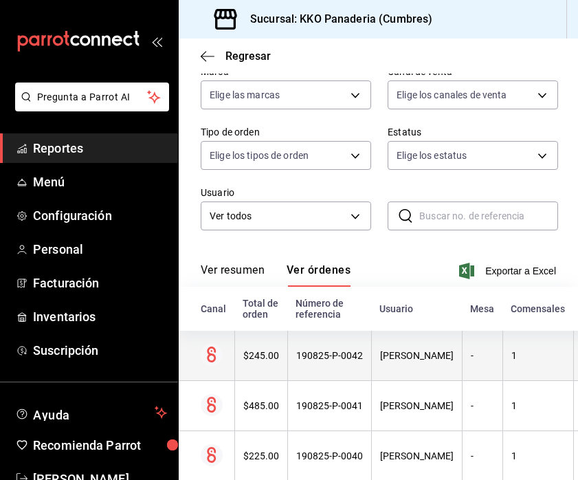
click at [254, 351] on div "$245.00" at bounding box center [261, 355] width 36 height 11
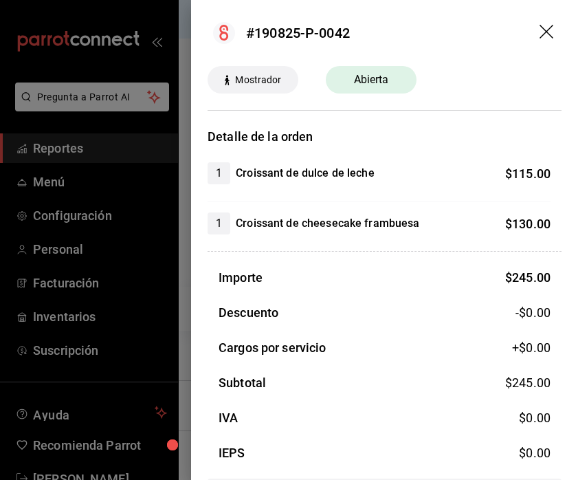
click at [178, 269] on div at bounding box center [289, 240] width 578 height 480
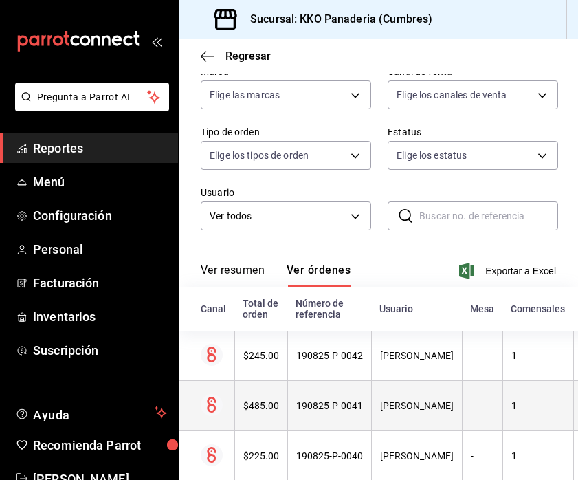
click at [266, 402] on div "$485.00" at bounding box center [261, 405] width 36 height 11
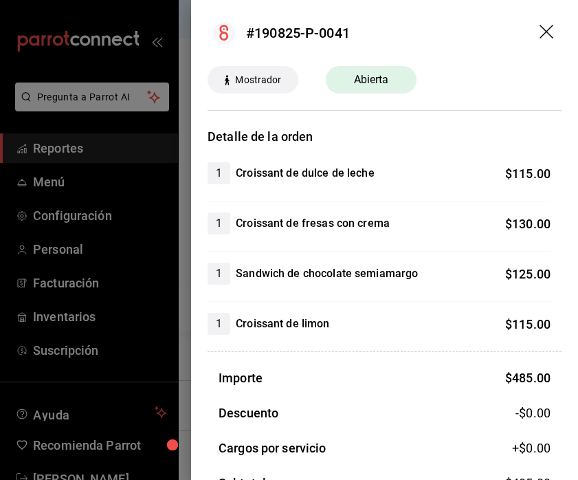
click at [176, 245] on div at bounding box center [289, 240] width 578 height 480
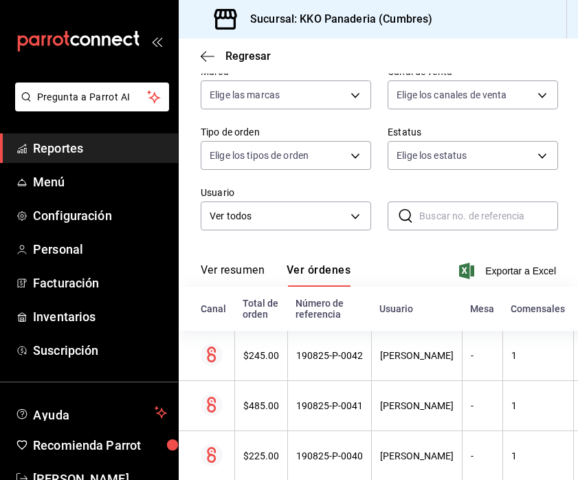
click at [60, 144] on span "Reportes" at bounding box center [100, 148] width 134 height 19
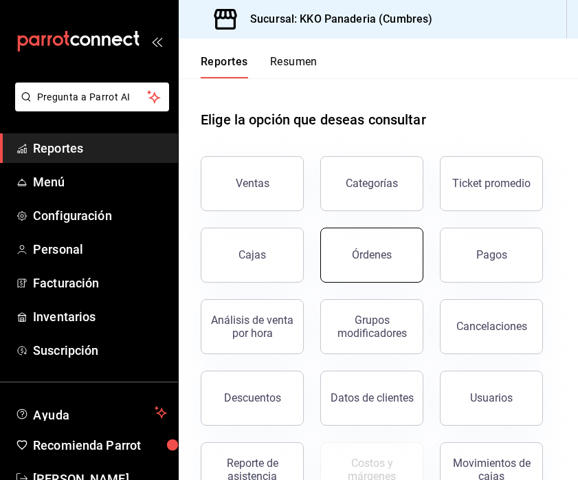
click at [349, 271] on button "Órdenes" at bounding box center [371, 255] width 103 height 55
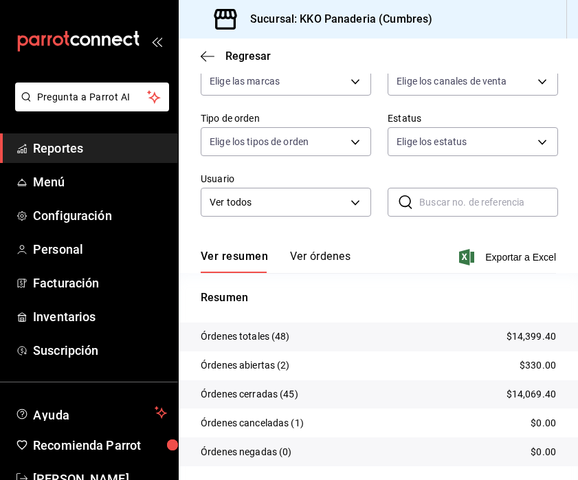
scroll to position [144, 0]
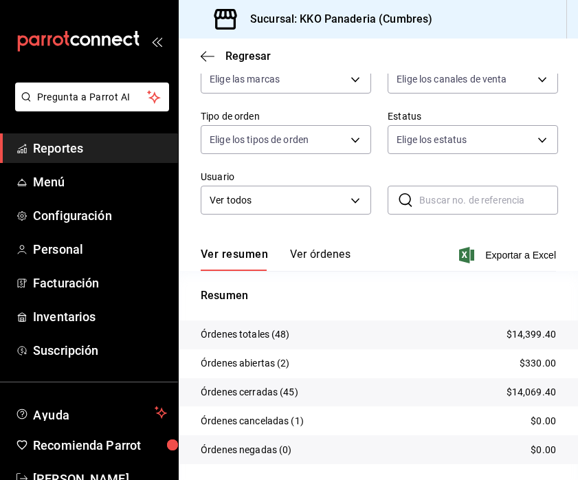
click at [85, 142] on span "Reportes" at bounding box center [100, 148] width 134 height 19
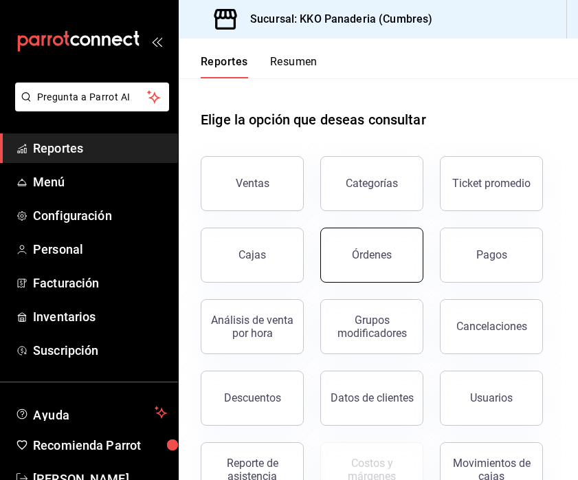
click at [377, 266] on button "Órdenes" at bounding box center [371, 255] width 103 height 55
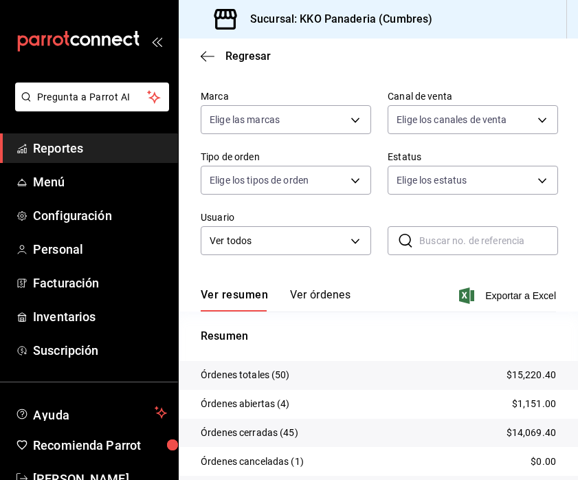
scroll to position [120, 0]
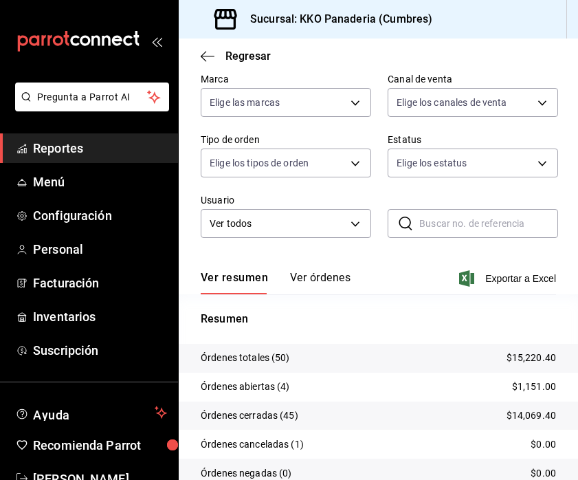
click at [318, 283] on button "Ver órdenes" at bounding box center [320, 282] width 60 height 23
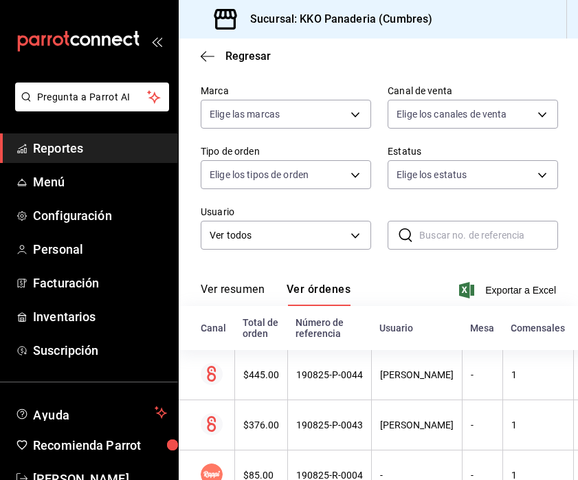
scroll to position [120, 0]
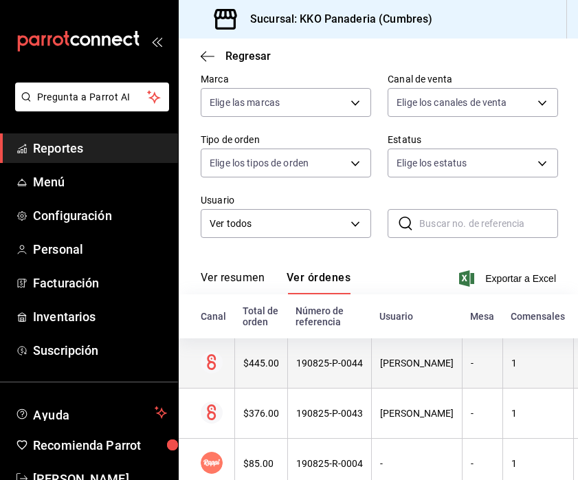
click at [274, 367] on div "$445.00" at bounding box center [261, 362] width 36 height 11
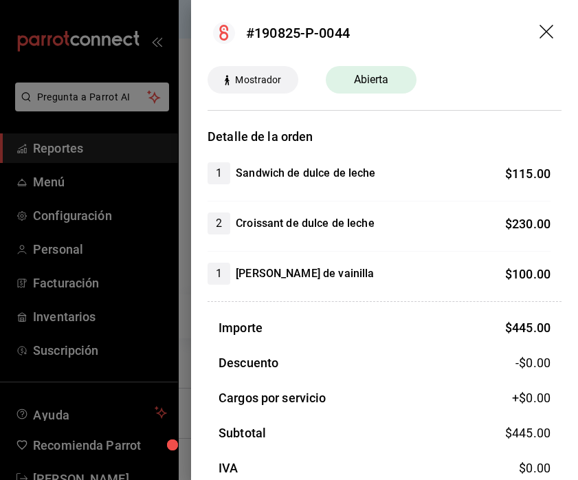
click at [186, 307] on div at bounding box center [289, 240] width 578 height 480
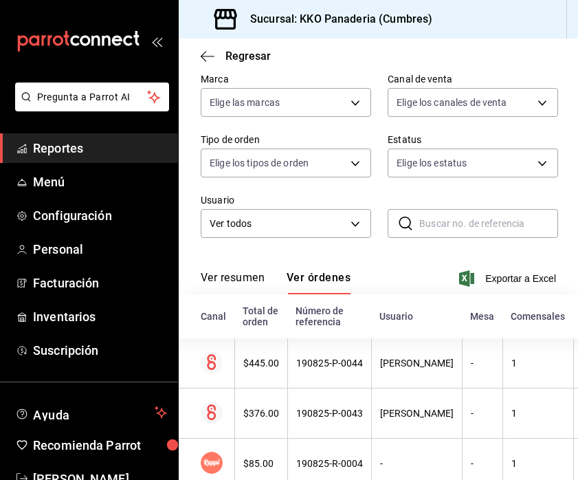
click at [67, 132] on li "Pregunta a Parrot AI" at bounding box center [88, 107] width 167 height 51
click at [68, 148] on span "Reportes" at bounding box center [100, 148] width 134 height 19
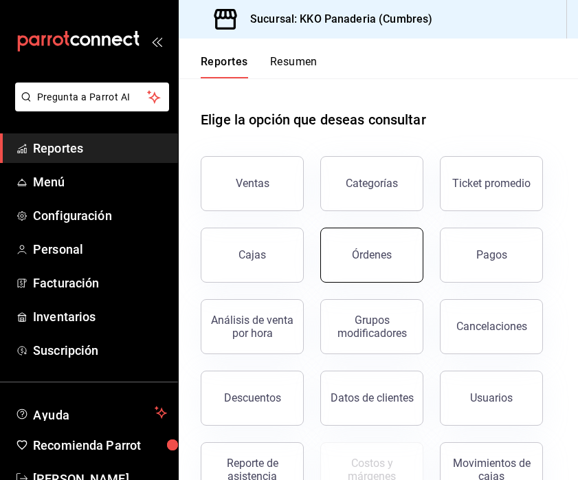
click at [357, 258] on div "Órdenes" at bounding box center [372, 254] width 40 height 13
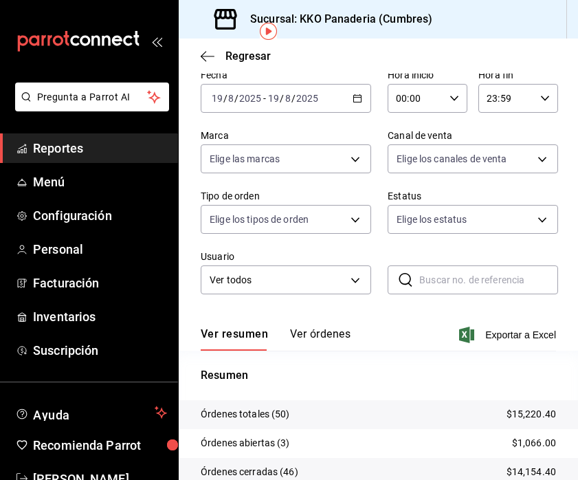
scroll to position [65, 0]
click at [84, 149] on span "Reportes" at bounding box center [100, 148] width 134 height 19
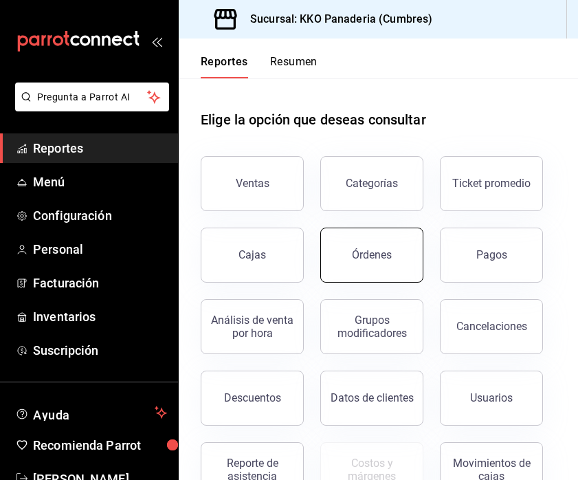
click at [354, 278] on button "Órdenes" at bounding box center [371, 255] width 103 height 55
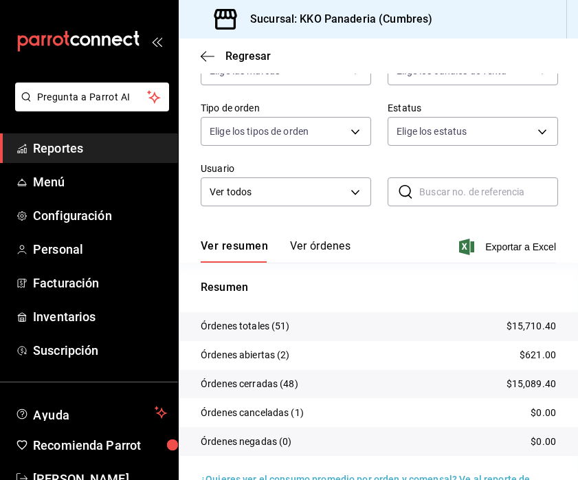
scroll to position [153, 0]
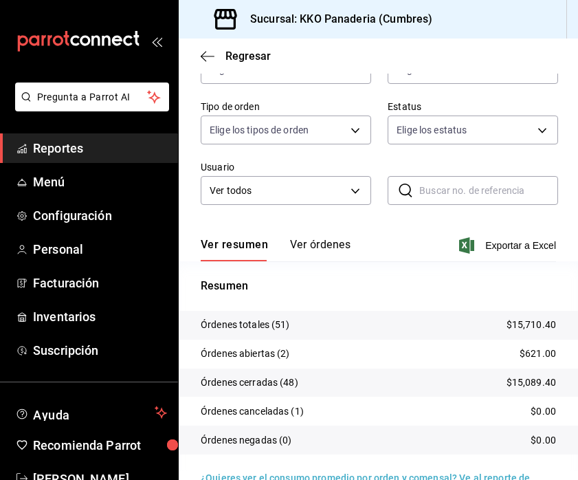
click at [333, 245] on button "Ver órdenes" at bounding box center [320, 249] width 60 height 23
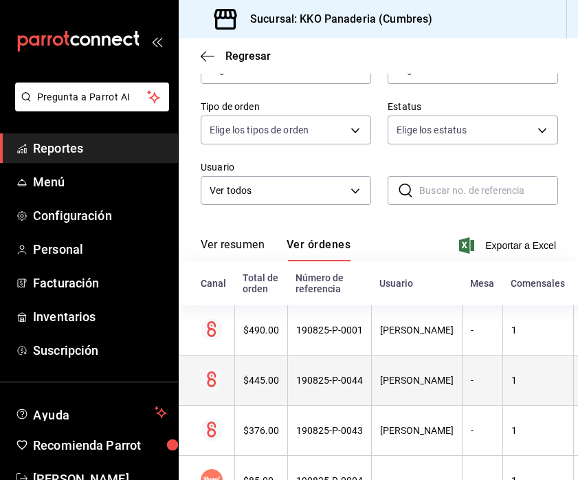
scroll to position [189, 0]
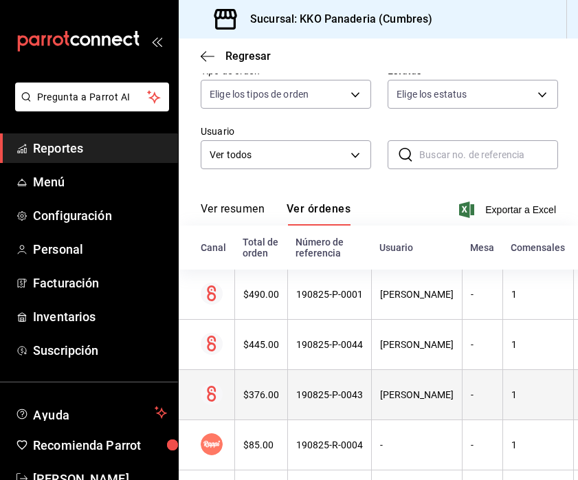
click at [256, 382] on th "$376.00" at bounding box center [260, 395] width 53 height 50
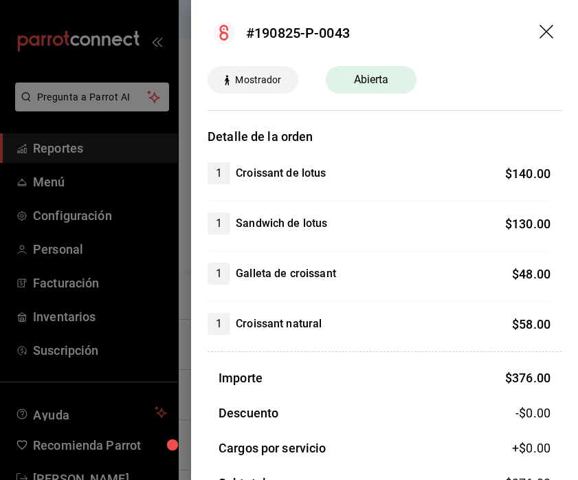
click at [181, 241] on div at bounding box center [289, 240] width 578 height 480
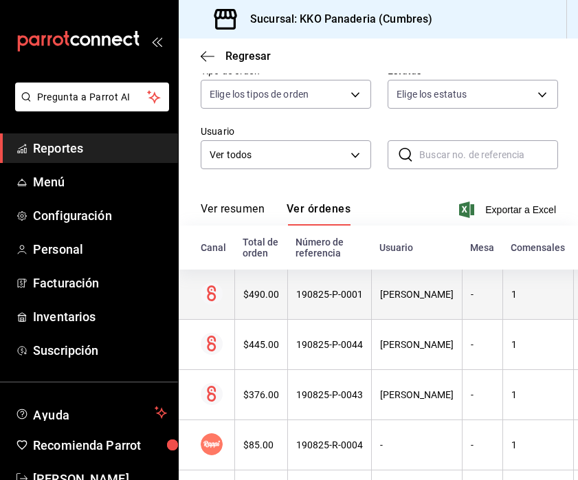
click at [252, 296] on div "$490.00" at bounding box center [261, 294] width 36 height 11
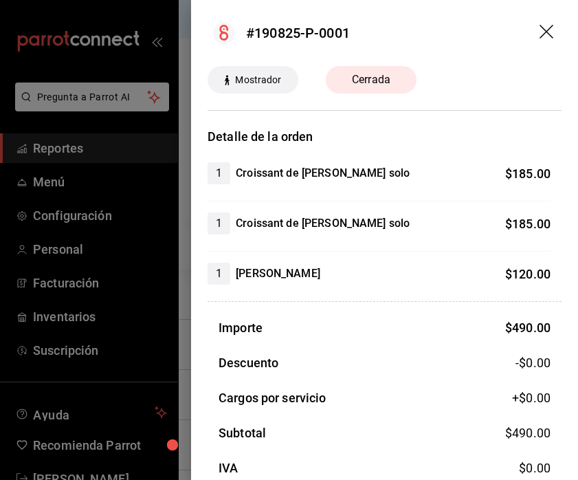
click at [184, 269] on div at bounding box center [289, 240] width 578 height 480
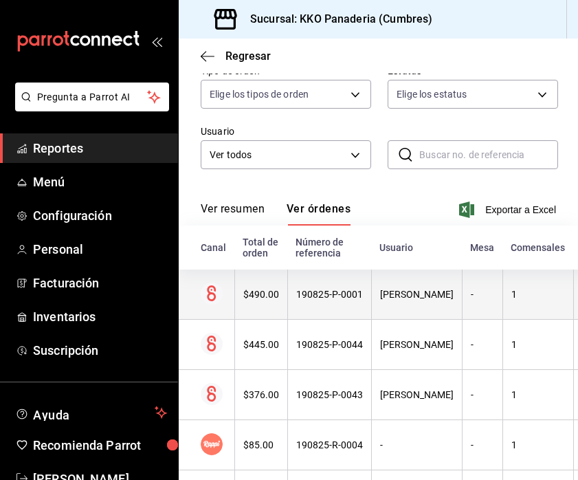
click at [265, 299] on div "$490.00" at bounding box center [261, 294] width 36 height 11
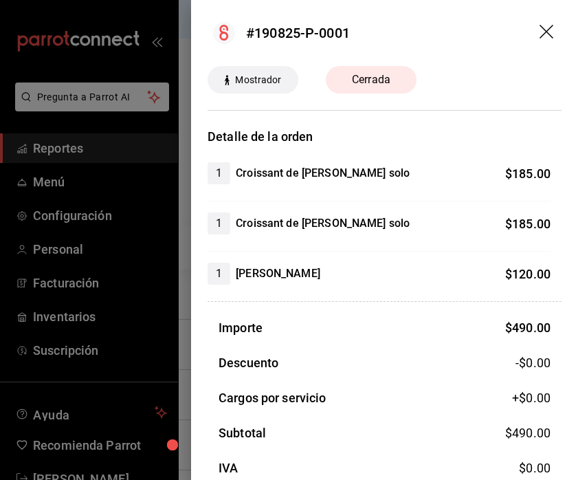
click at [177, 266] on div at bounding box center [289, 240] width 578 height 480
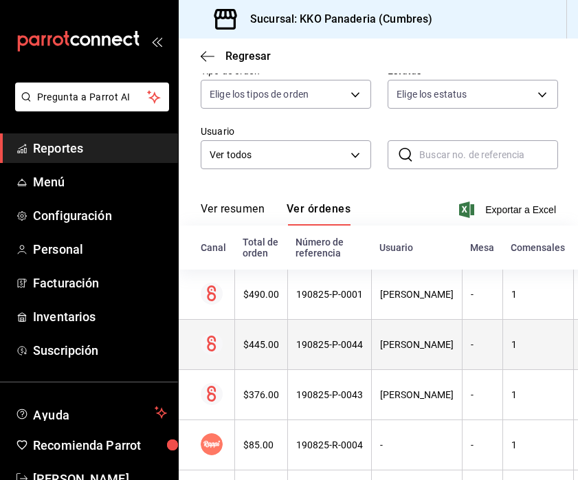
click at [261, 345] on div "$445.00" at bounding box center [261, 344] width 36 height 11
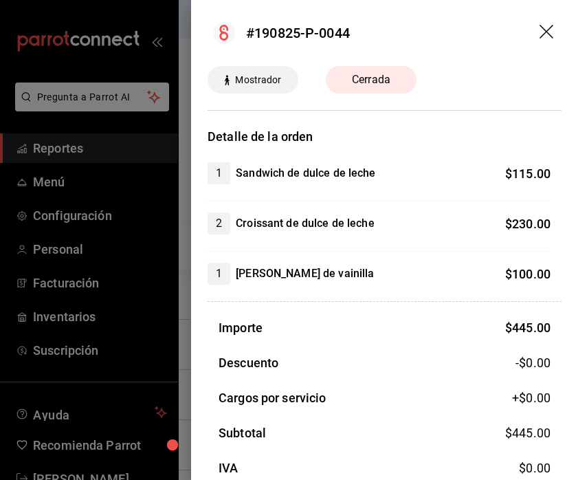
drag, startPoint x: 334, startPoint y: 289, endPoint x: 342, endPoint y: 287, distance: 7.7
click at [342, 288] on div "Detalle de la orden 1 Sandwich de dulce de leche $ 115.00 2 Croissant de dulce …" at bounding box center [385, 354] width 354 height 455
click at [182, 221] on div at bounding box center [289, 240] width 578 height 480
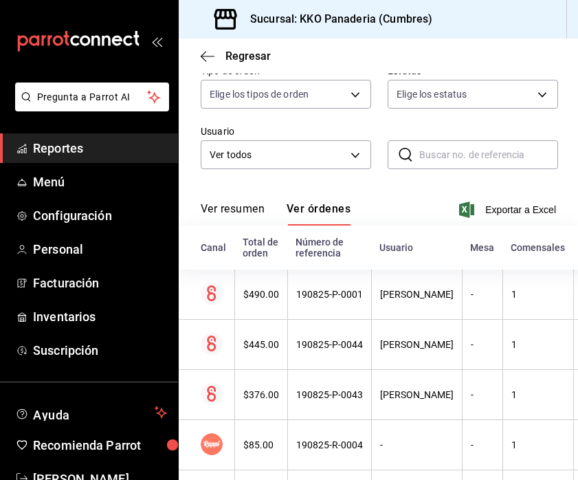
click at [65, 151] on span "Reportes" at bounding box center [100, 148] width 134 height 19
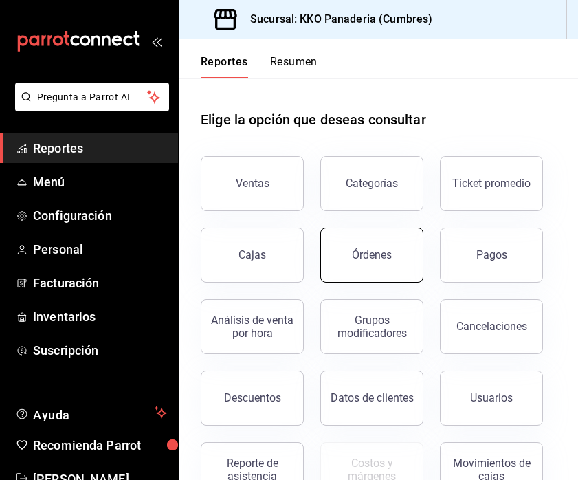
click at [397, 258] on button "Órdenes" at bounding box center [371, 255] width 103 height 55
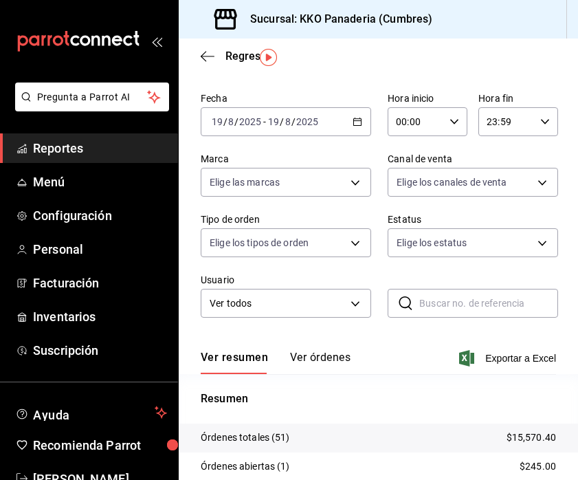
scroll to position [41, 0]
click at [51, 155] on span "Reportes" at bounding box center [100, 148] width 134 height 19
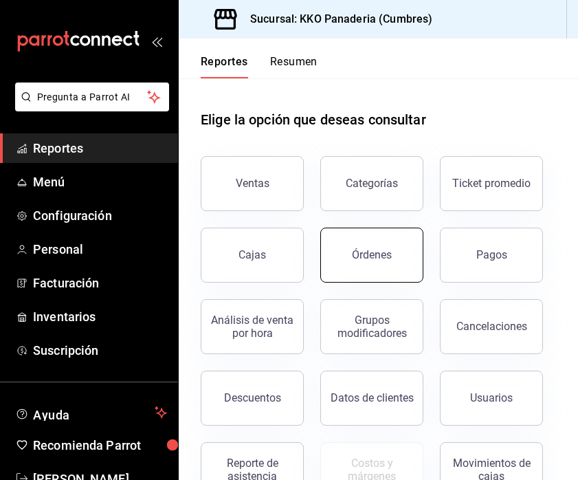
click at [368, 265] on button "Órdenes" at bounding box center [371, 255] width 103 height 55
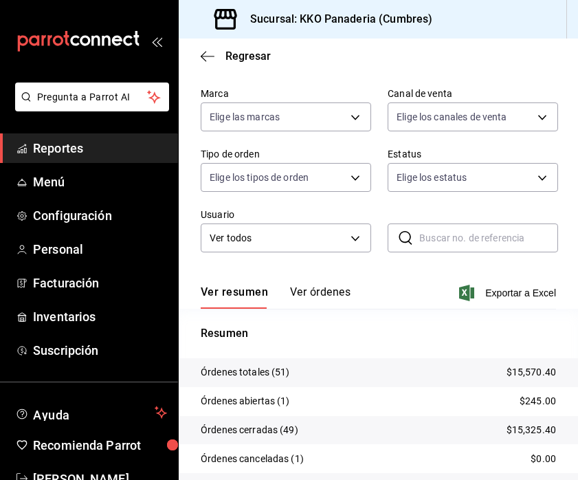
scroll to position [102, 0]
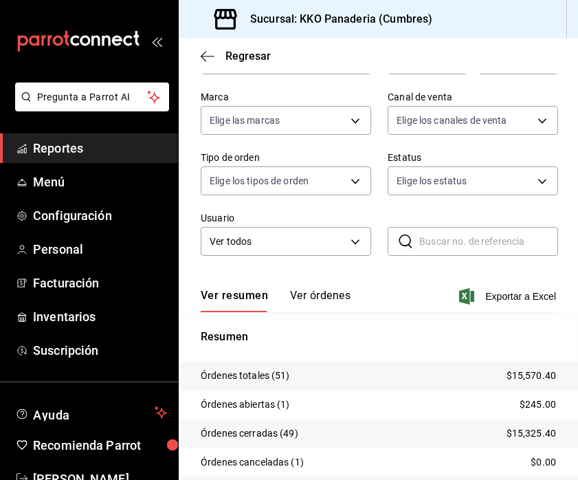
click at [89, 144] on span "Reportes" at bounding box center [100, 148] width 134 height 19
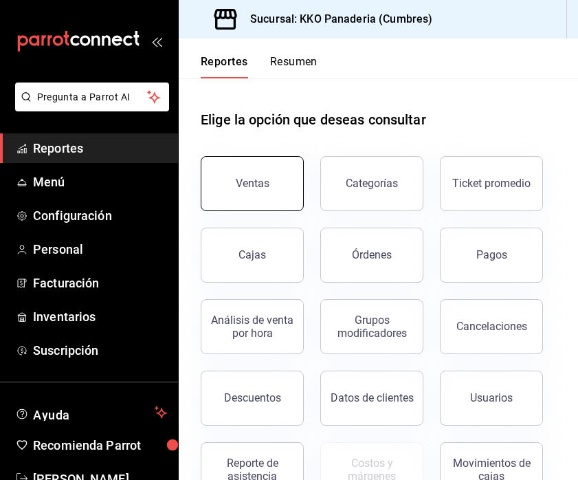
click at [242, 194] on button "Ventas" at bounding box center [252, 183] width 103 height 55
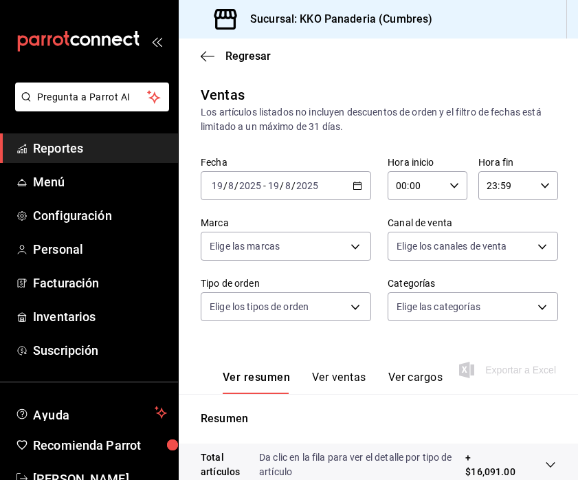
scroll to position [142, 0]
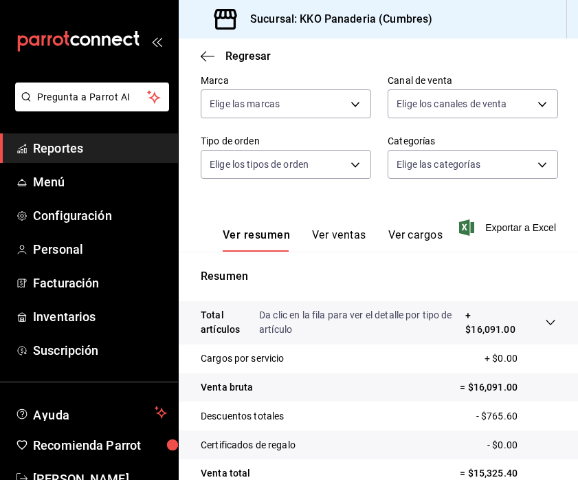
click at [67, 144] on span "Reportes" at bounding box center [100, 148] width 134 height 19
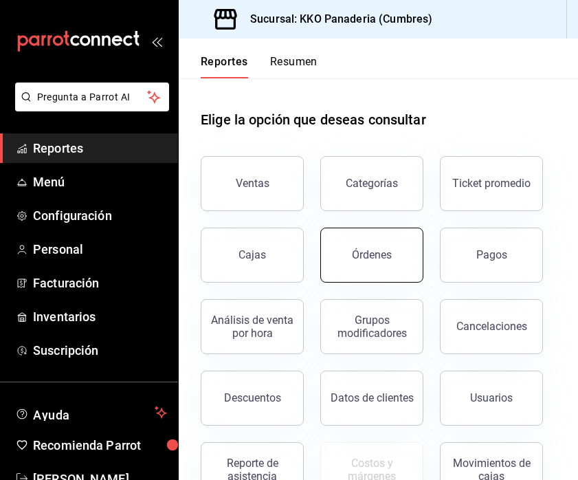
click at [378, 259] on div "Órdenes" at bounding box center [372, 254] width 40 height 13
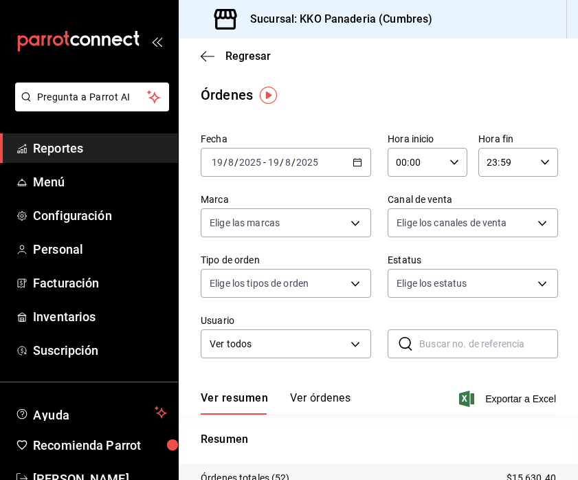
click at [74, 145] on span "Reportes" at bounding box center [100, 148] width 134 height 19
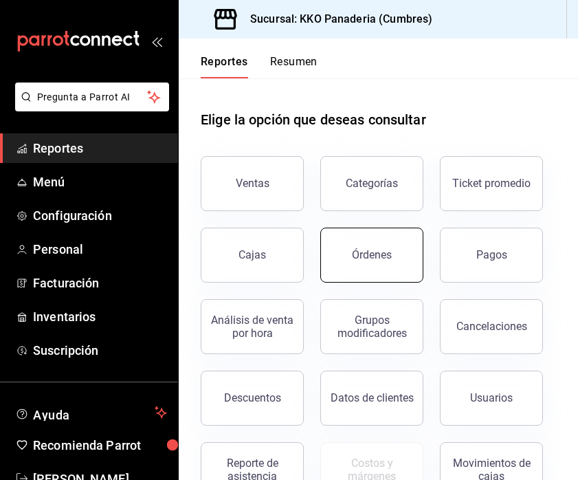
click at [349, 261] on button "Órdenes" at bounding box center [371, 255] width 103 height 55
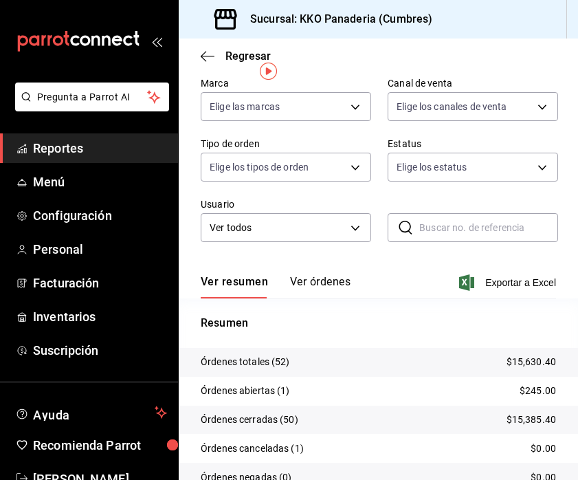
scroll to position [116, 0]
click at [77, 151] on span "Reportes" at bounding box center [100, 148] width 134 height 19
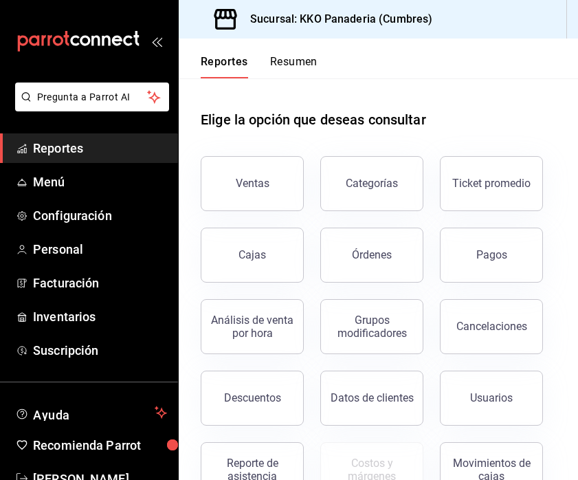
click at [296, 54] on div "Reportes Resumen" at bounding box center [248, 58] width 139 height 40
click at [296, 59] on button "Resumen" at bounding box center [293, 66] width 47 height 23
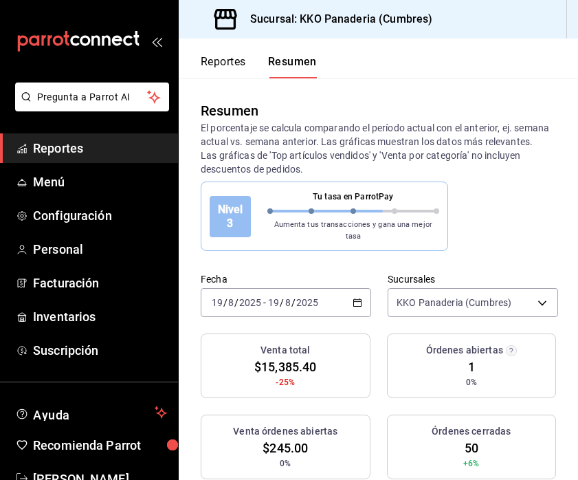
click at [82, 143] on span "Reportes" at bounding box center [100, 148] width 134 height 19
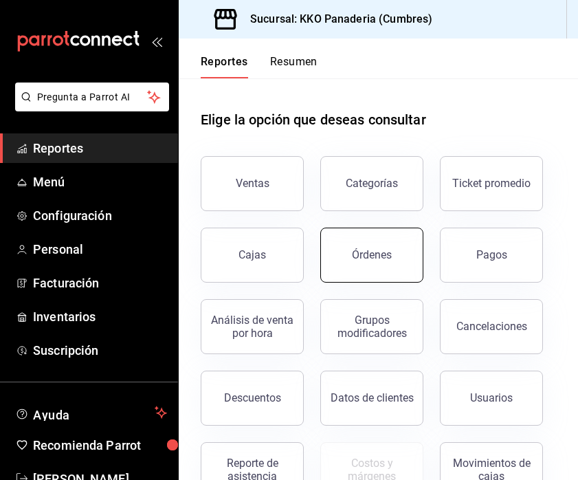
click at [378, 272] on button "Órdenes" at bounding box center [371, 255] width 103 height 55
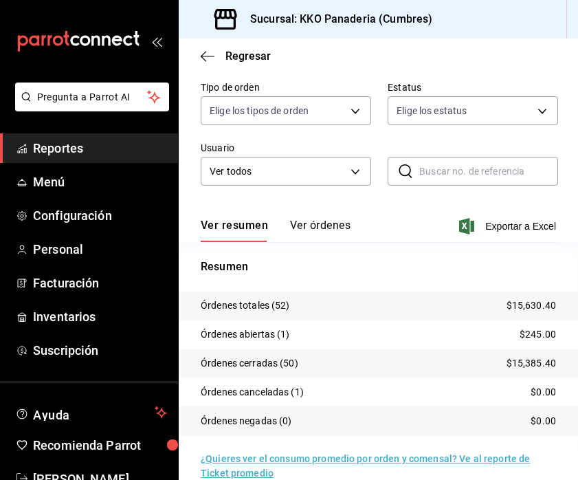
scroll to position [195, 0]
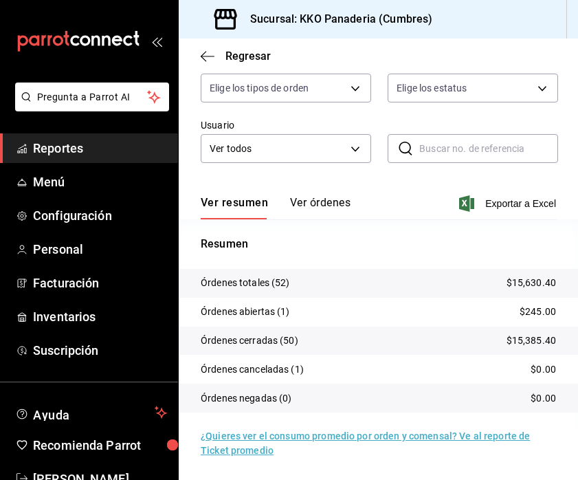
click at [301, 196] on button "Ver órdenes" at bounding box center [320, 207] width 60 height 23
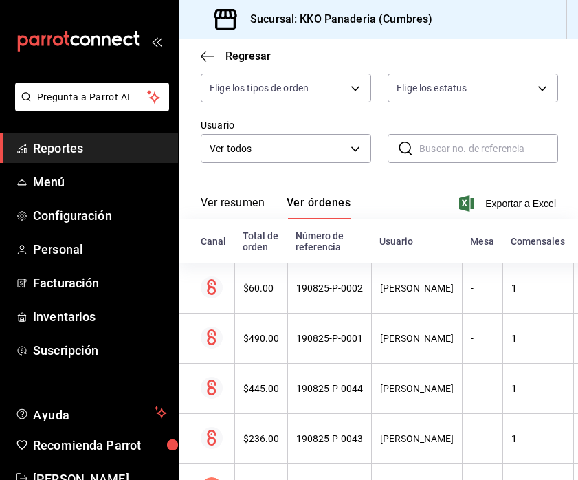
scroll to position [265, 0]
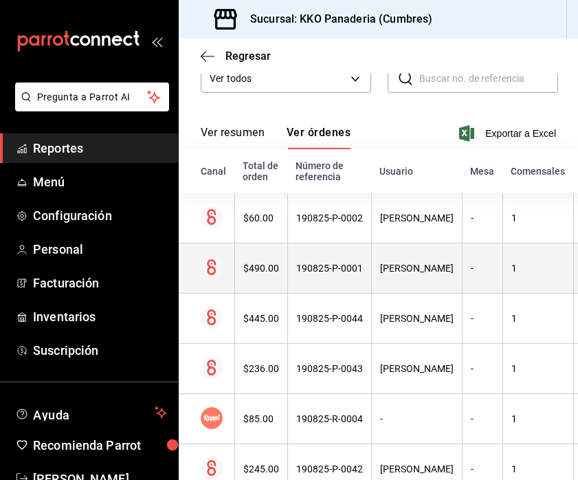
click at [254, 265] on div "$490.00" at bounding box center [261, 268] width 36 height 11
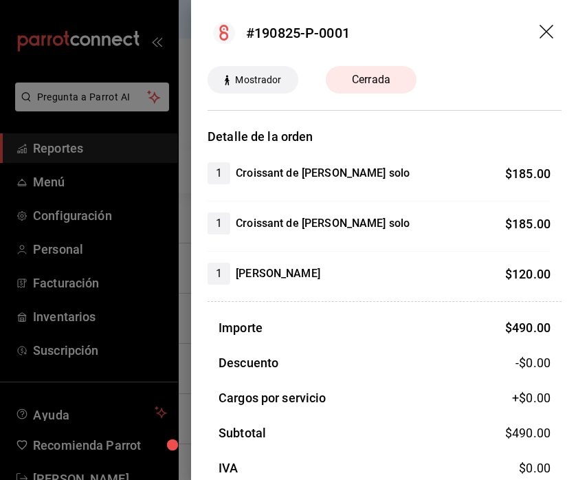
click at [178, 292] on div at bounding box center [289, 240] width 578 height 480
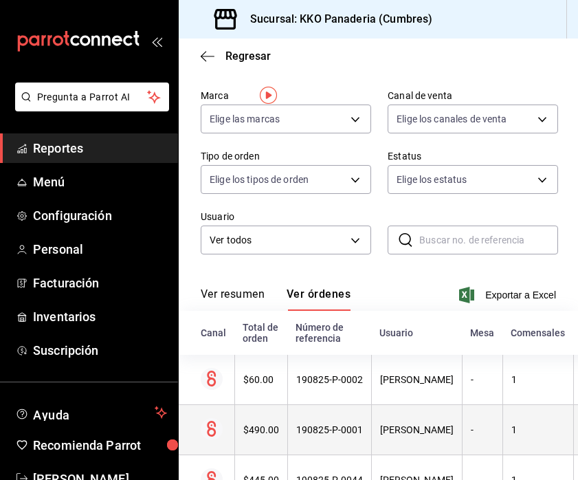
scroll to position [0, 0]
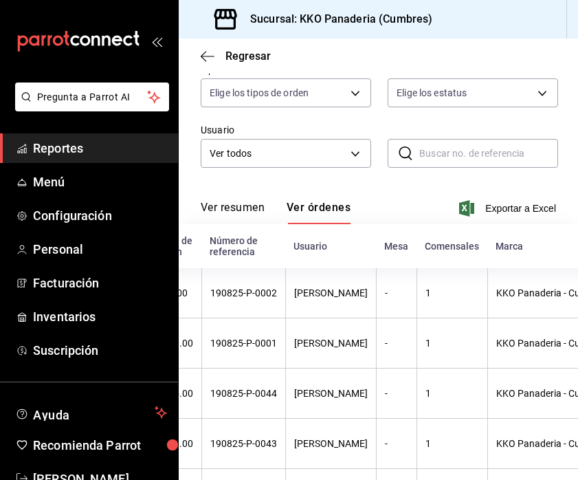
scroll to position [0, 113]
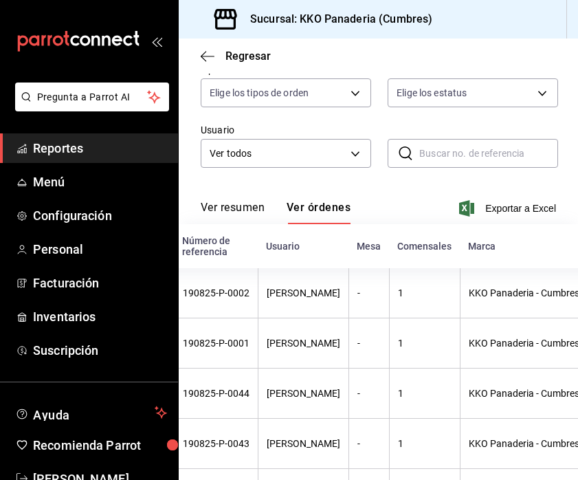
click at [221, 210] on button "Ver resumen" at bounding box center [233, 212] width 64 height 23
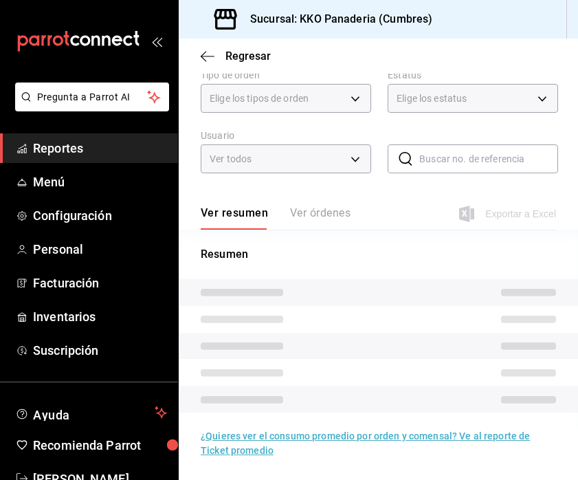
scroll to position [190, 0]
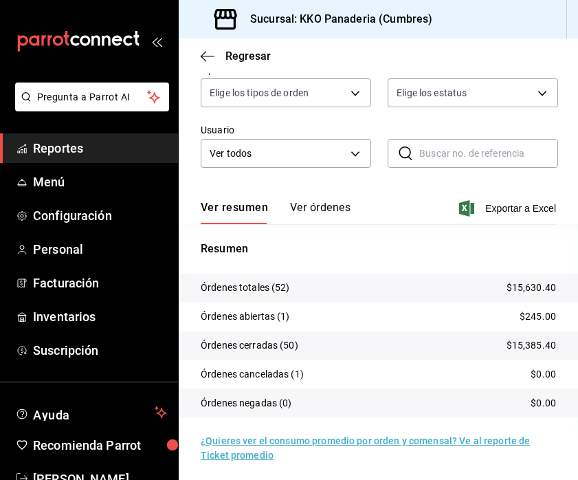
click at [61, 151] on span "Reportes" at bounding box center [100, 148] width 134 height 19
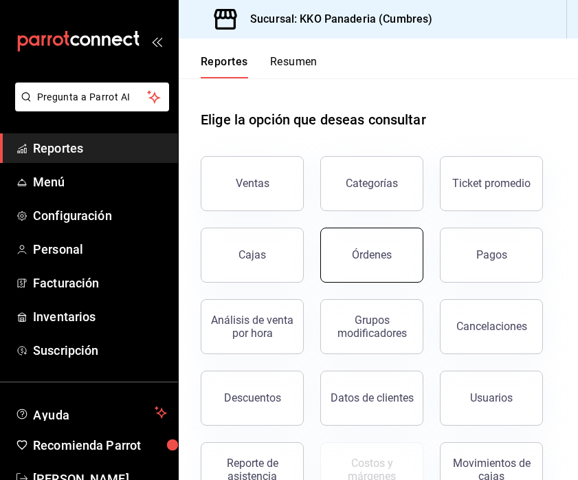
click at [372, 254] on div "Órdenes" at bounding box center [372, 254] width 40 height 13
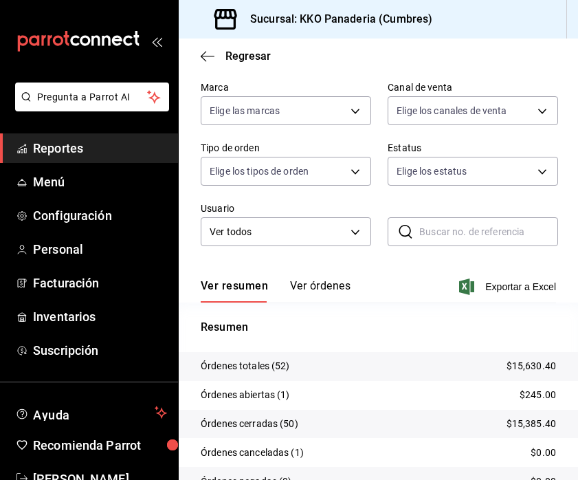
scroll to position [122, 0]
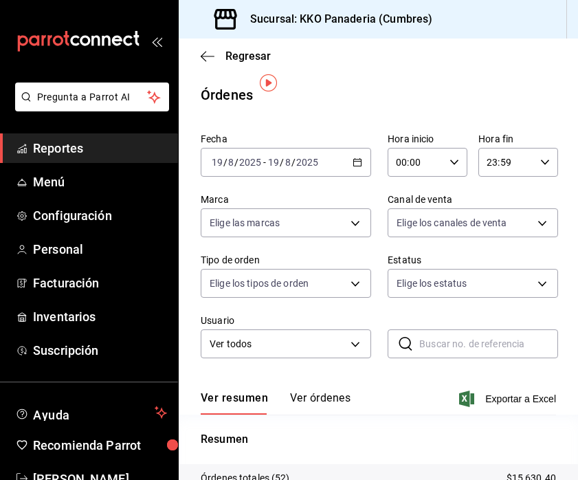
scroll to position [37, 0]
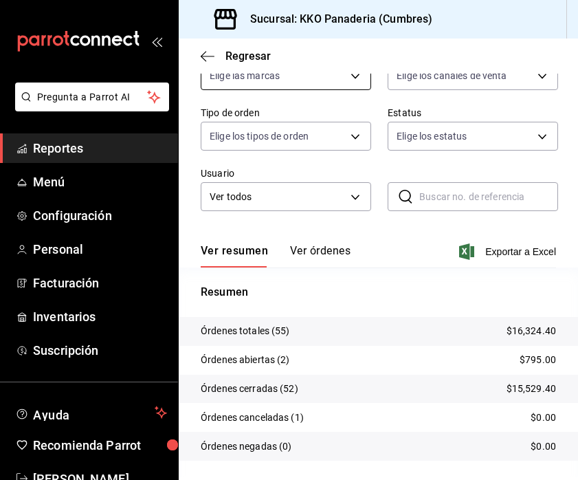
scroll to position [138, 0]
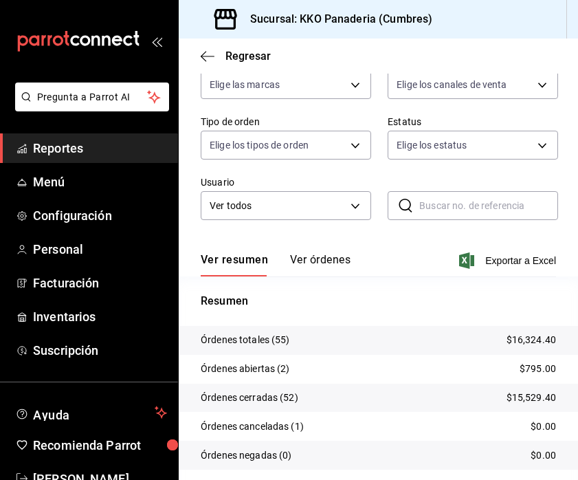
click at [322, 262] on button "Ver órdenes" at bounding box center [320, 264] width 60 height 23
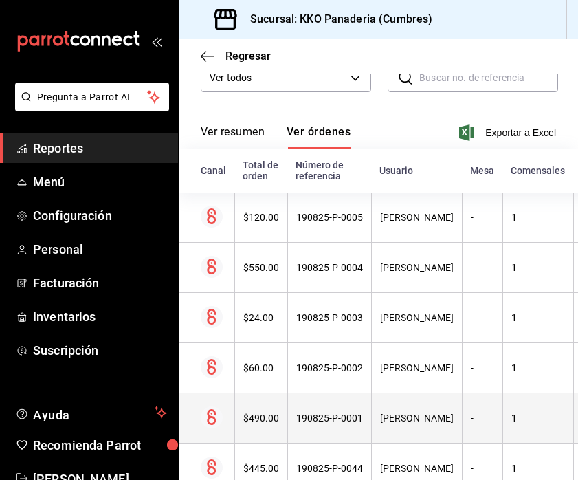
scroll to position [272, 0]
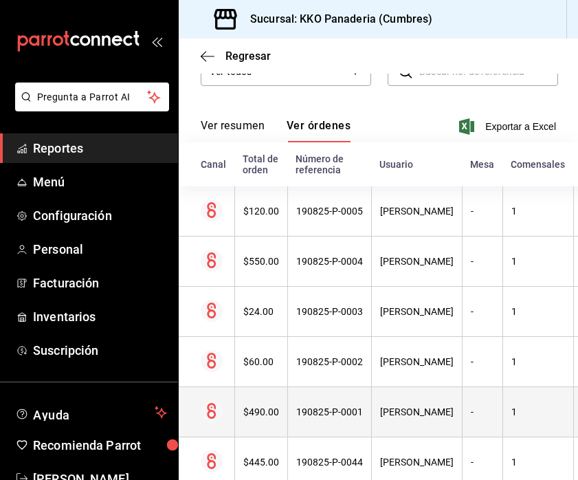
click at [249, 415] on div "$490.00" at bounding box center [261, 411] width 36 height 11
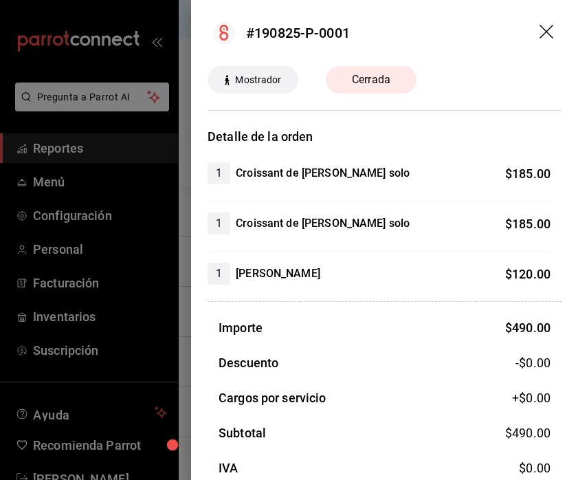
click at [183, 283] on div at bounding box center [289, 240] width 578 height 480
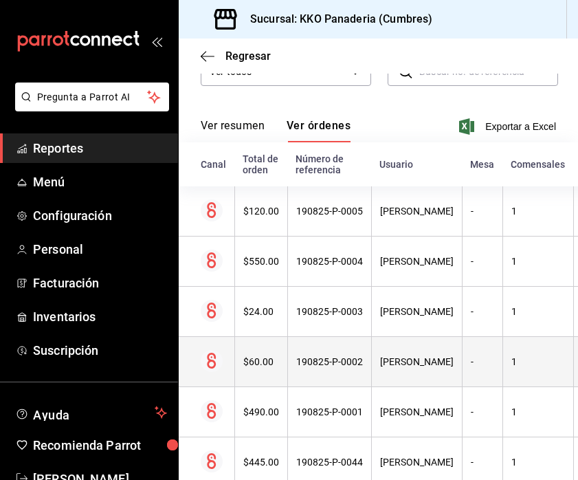
click at [251, 342] on th "$60.00" at bounding box center [260, 362] width 53 height 50
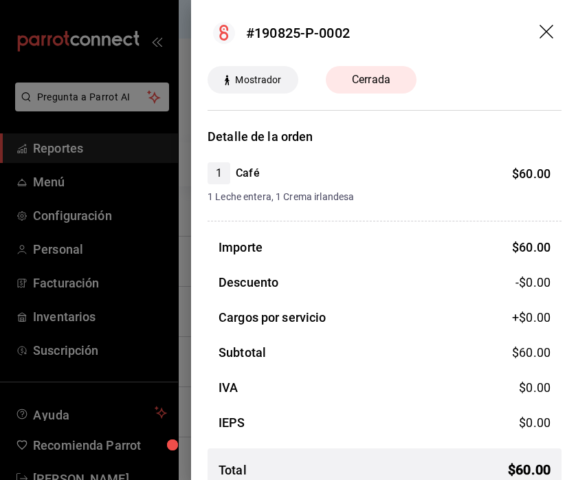
click at [186, 335] on div at bounding box center [289, 240] width 578 height 480
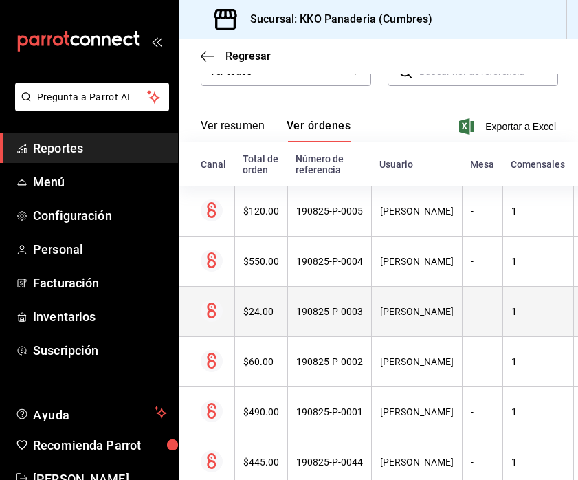
click at [258, 321] on th "$24.00" at bounding box center [260, 312] width 53 height 50
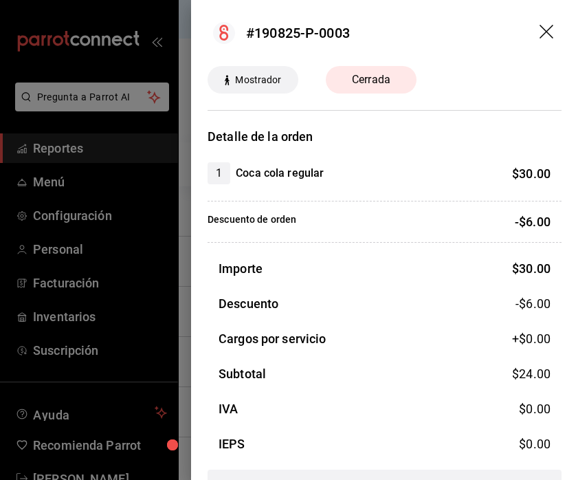
click at [186, 299] on div at bounding box center [289, 240] width 578 height 480
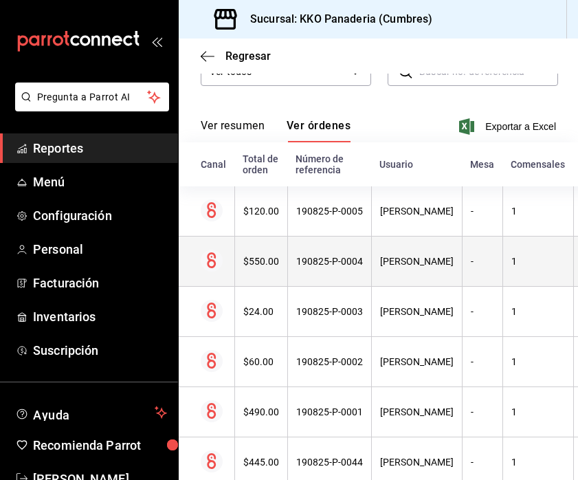
click at [247, 264] on div "$550.00" at bounding box center [261, 261] width 36 height 11
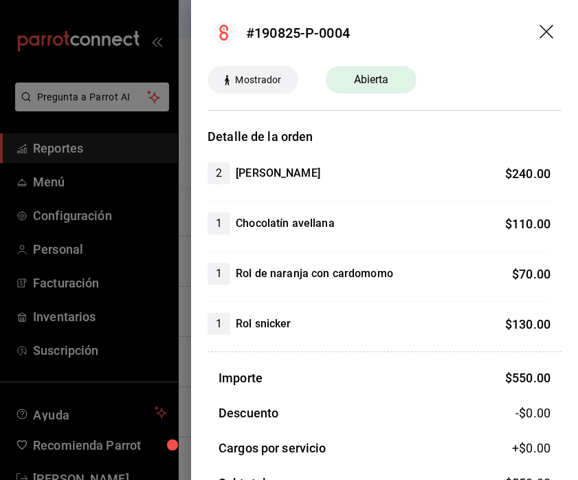
click at [187, 230] on div at bounding box center [289, 240] width 578 height 480
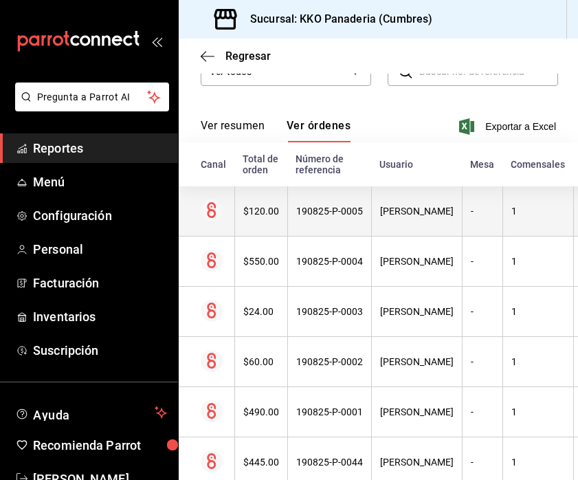
click at [250, 216] on div "$120.00" at bounding box center [261, 211] width 36 height 11
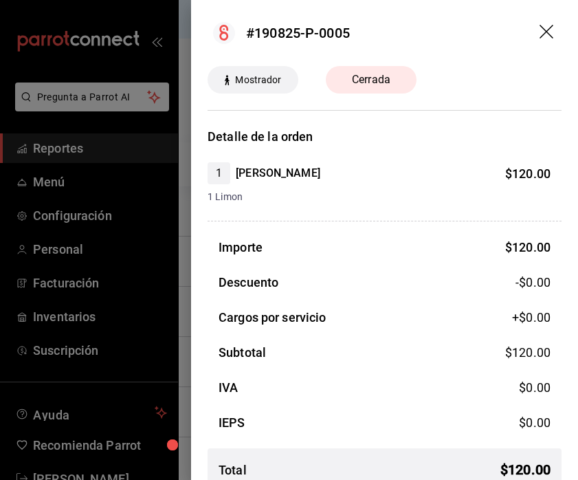
click at [184, 95] on div at bounding box center [289, 240] width 578 height 480
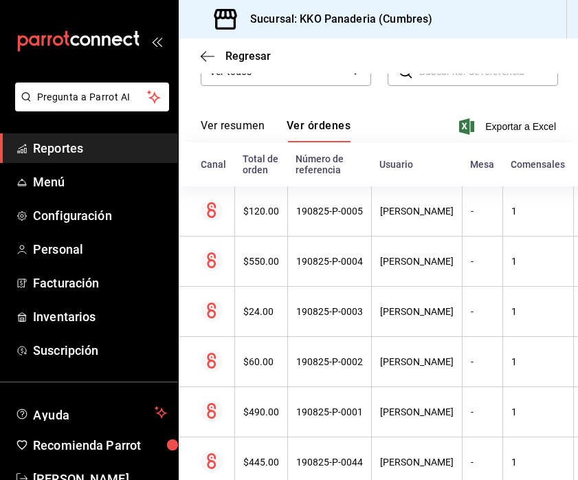
click at [80, 150] on span "Reportes" at bounding box center [100, 148] width 134 height 19
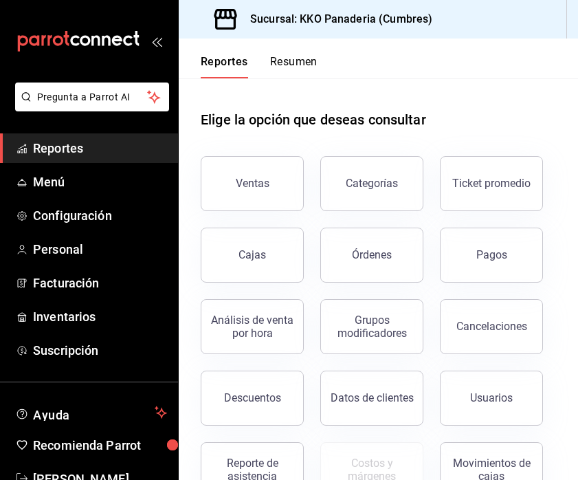
click at [289, 58] on button "Resumen" at bounding box center [293, 66] width 47 height 23
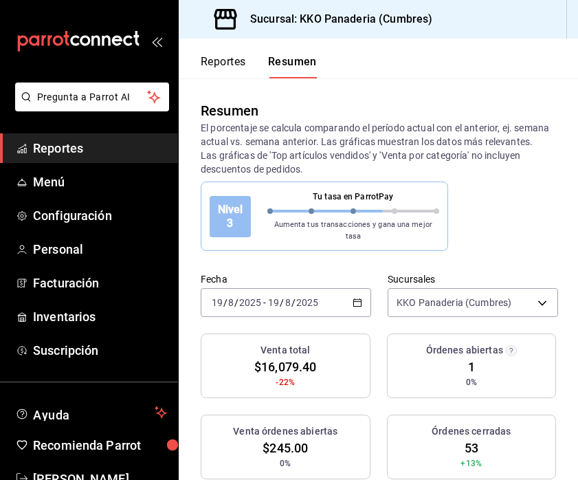
click at [73, 147] on span "Reportes" at bounding box center [100, 148] width 134 height 19
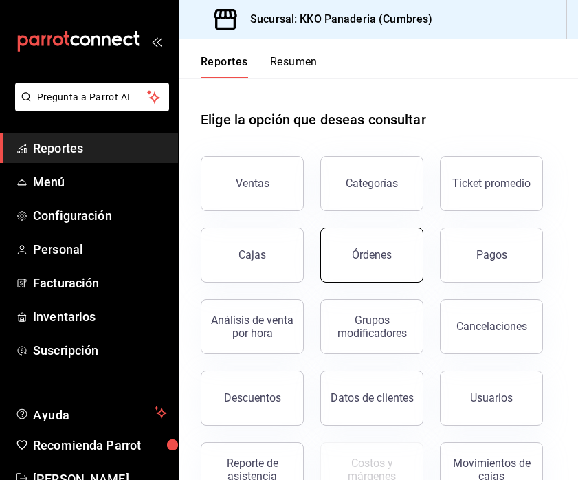
click at [410, 267] on button "Órdenes" at bounding box center [371, 255] width 103 height 55
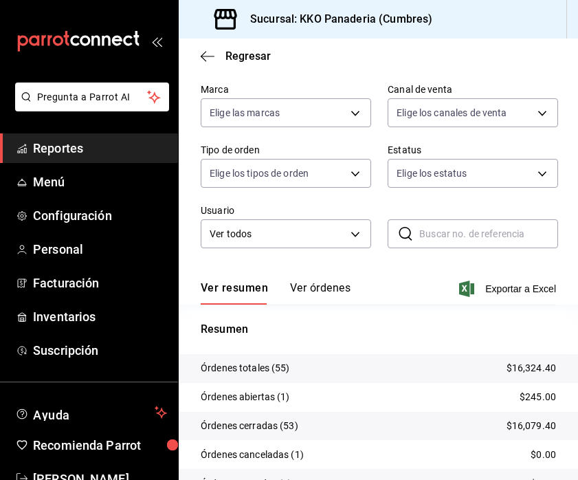
scroll to position [109, 0]
click at [41, 159] on link "Reportes" at bounding box center [89, 148] width 178 height 30
